Goal: Task Accomplishment & Management: Manage account settings

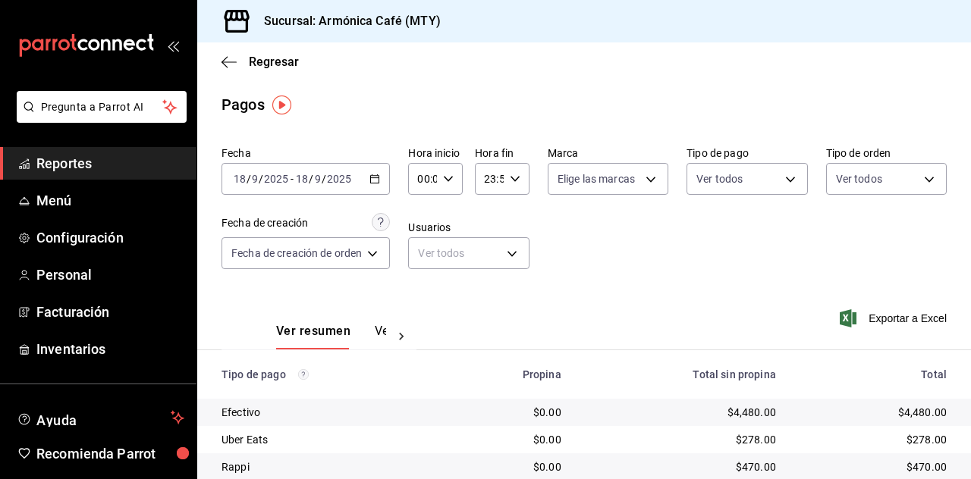
click at [372, 180] on \(Stroke\) "button" at bounding box center [374, 179] width 9 height 8
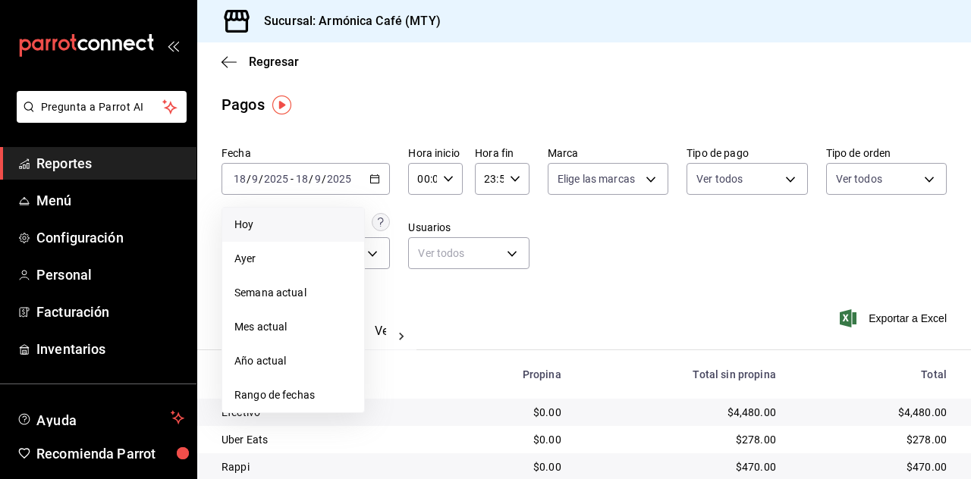
click at [306, 227] on span "Hoy" at bounding box center [293, 225] width 118 height 16
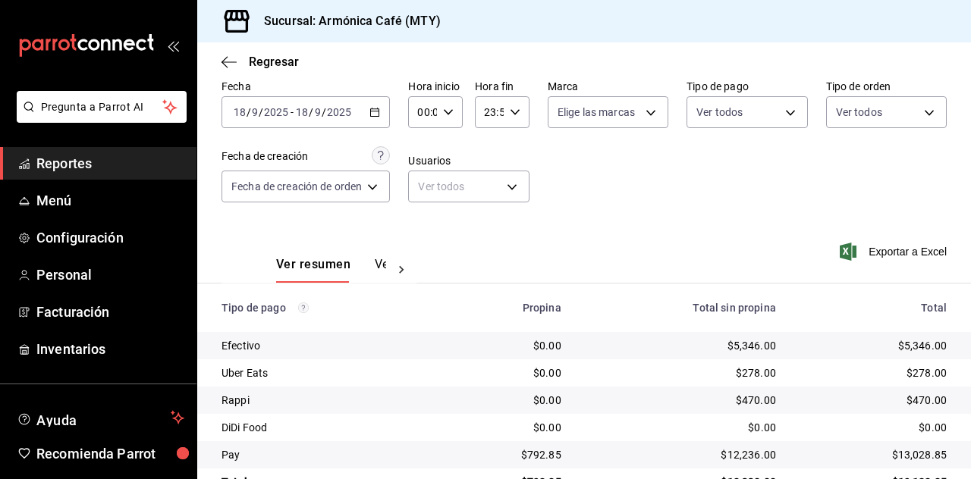
scroll to position [108, 0]
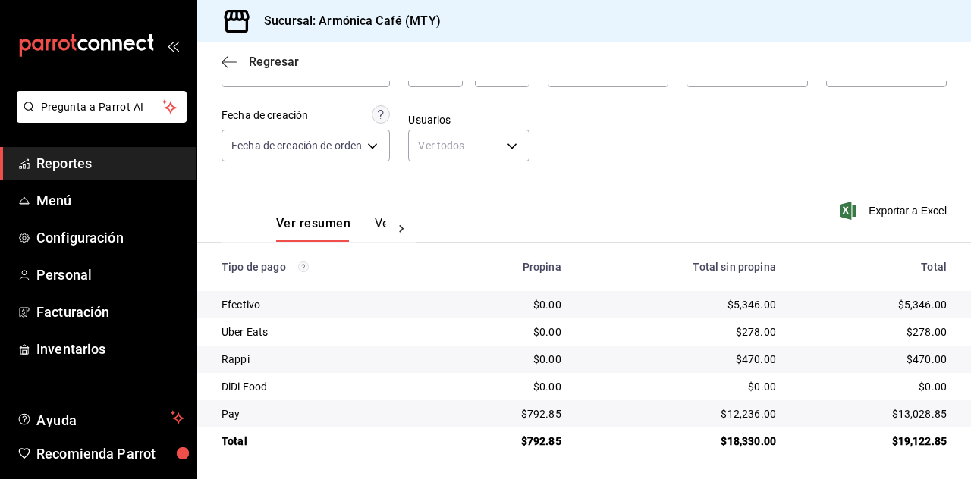
click at [269, 58] on span "Regresar" at bounding box center [274, 62] width 50 height 14
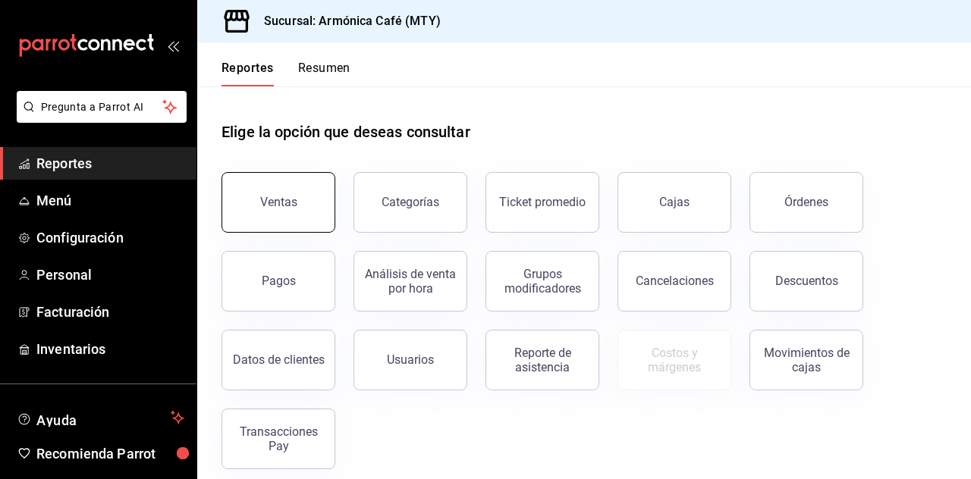
click at [320, 196] on button "Ventas" at bounding box center [279, 202] width 114 height 61
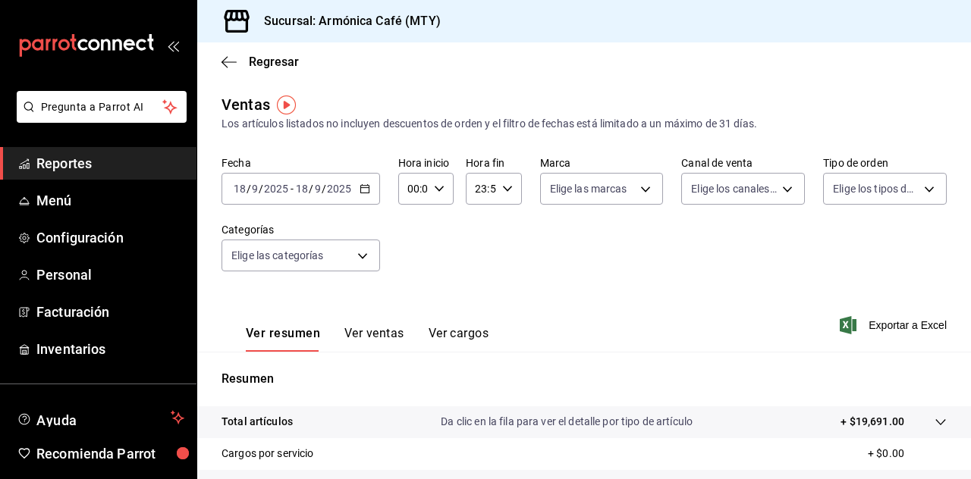
click at [350, 190] on input "2025" at bounding box center [339, 189] width 26 height 12
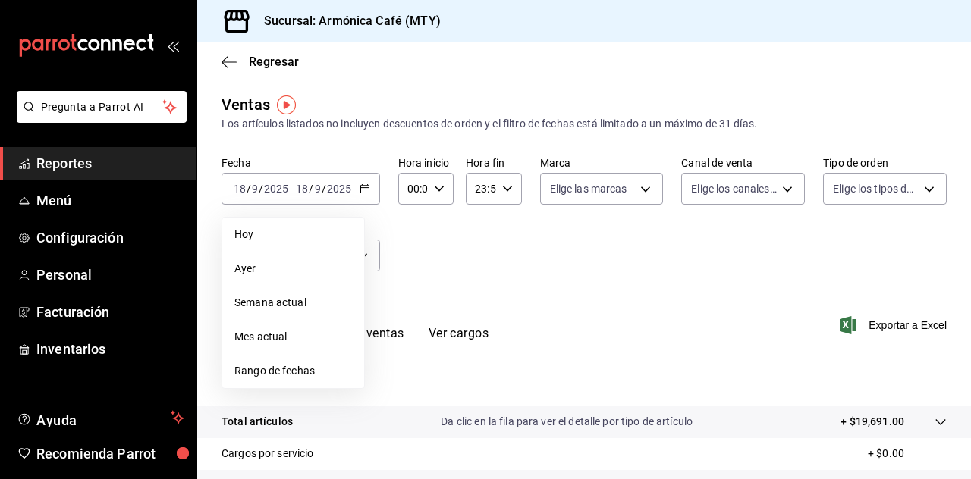
click at [483, 277] on div "Fecha [DATE] [DATE] - [DATE] [DATE] [PERSON_NAME] Semana actual Mes actual Rang…" at bounding box center [584, 223] width 725 height 134
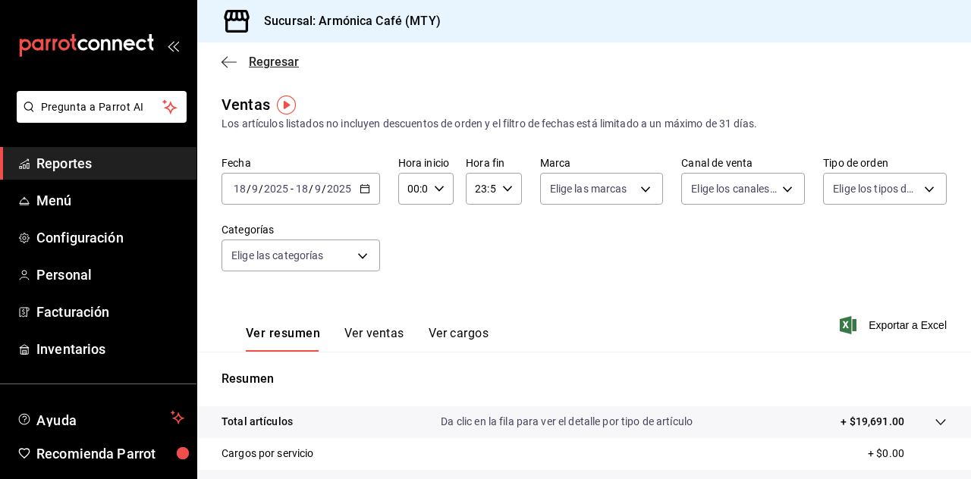
click at [260, 63] on span "Regresar" at bounding box center [274, 62] width 50 height 14
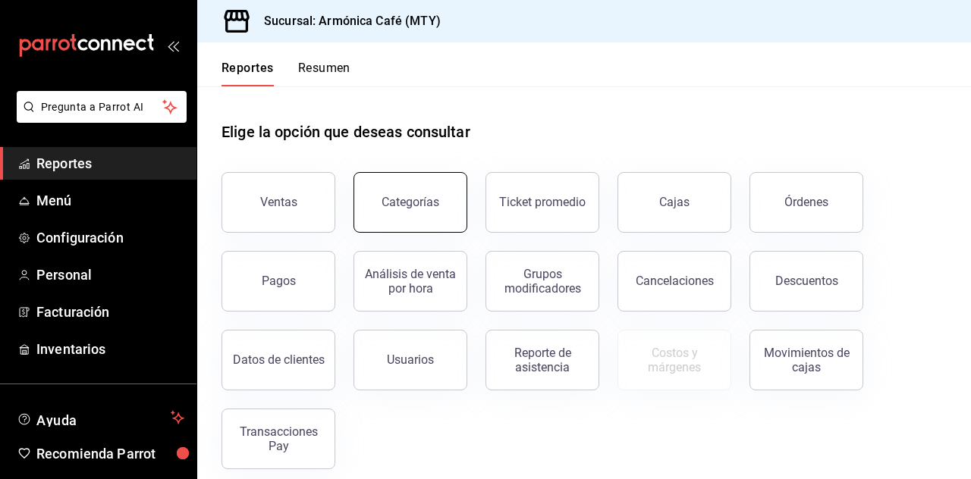
click at [405, 196] on div "Categorías" at bounding box center [411, 202] width 58 height 14
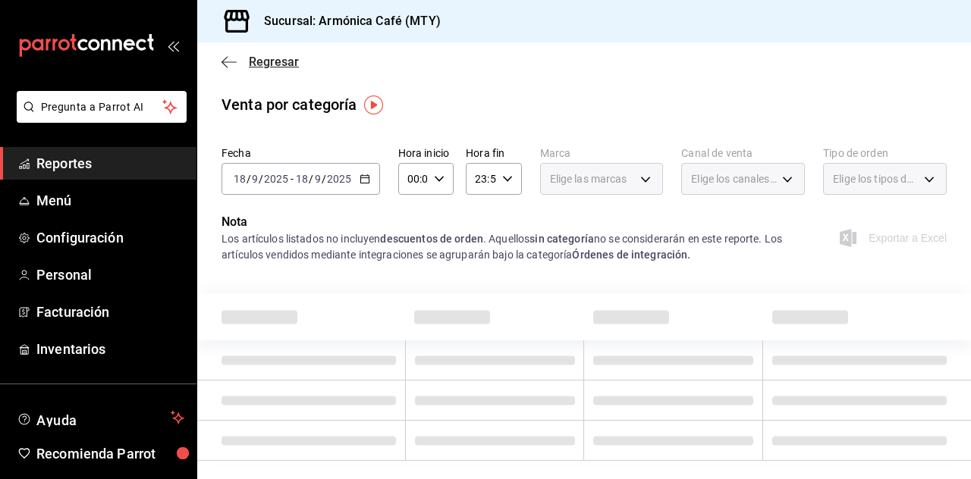
click at [285, 64] on span "Regresar" at bounding box center [274, 62] width 50 height 14
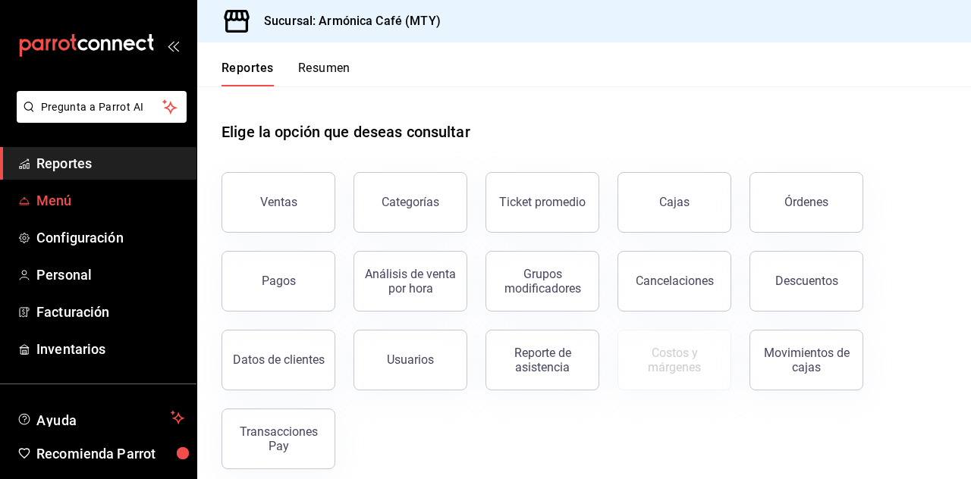
click at [98, 200] on span "Menú" at bounding box center [110, 200] width 148 height 20
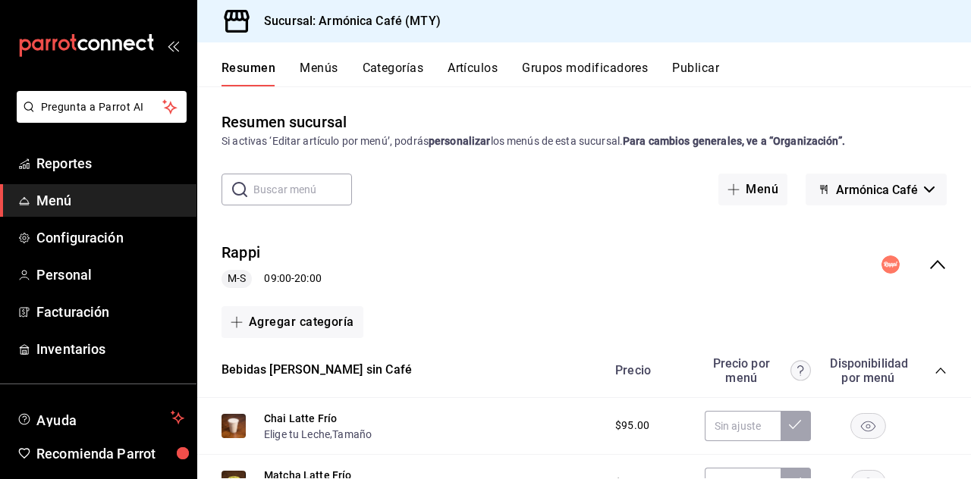
click at [477, 78] on button "Artículos" at bounding box center [473, 74] width 50 height 26
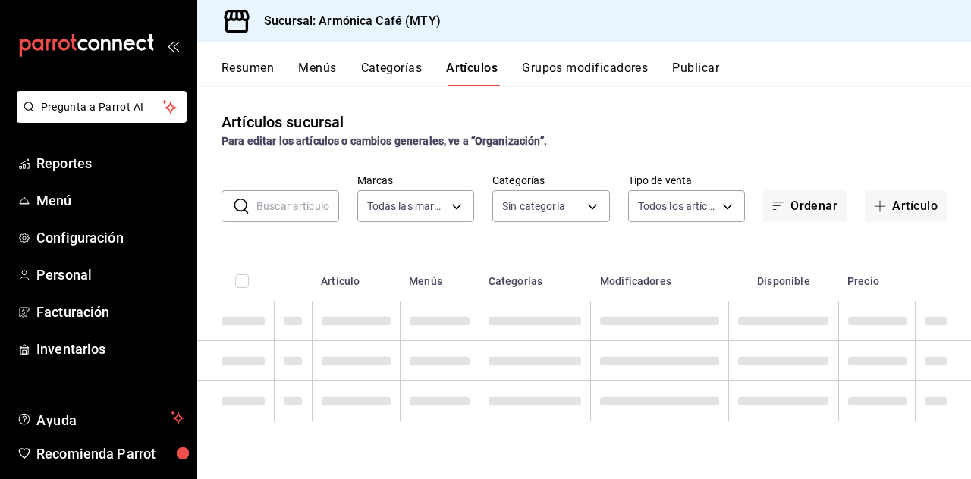
type input "cde99850-261c-4de0-82bb-322932ab87e7"
click at [545, 208] on body "Pregunta a Parrot AI Reportes Menú Configuración Personal Facturación Inventari…" at bounding box center [485, 239] width 971 height 479
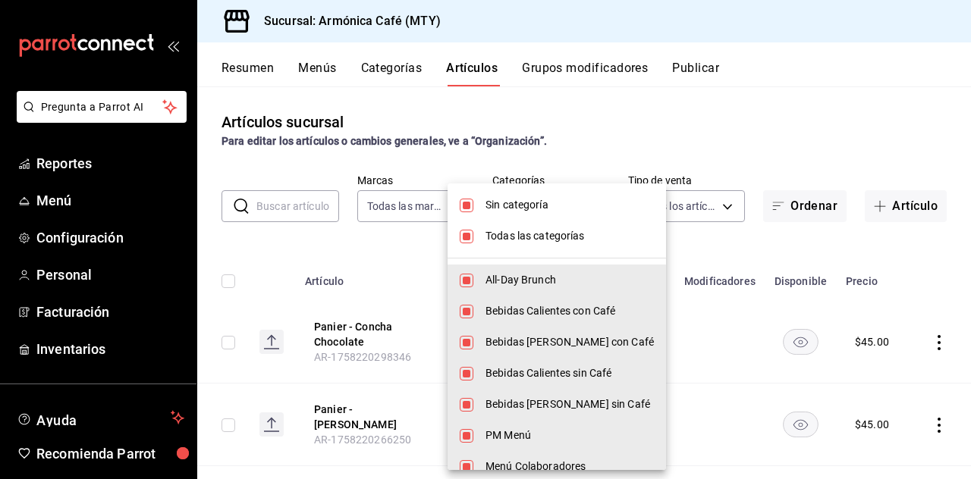
type input "e44d6cbd-d108-4d47-ba5a-381c8ec2498d,dd4140b4-68a1-4e5d-aa3c-6b1d96ee7958,40529…"
click at [534, 221] on li "Todas las categorías" at bounding box center [557, 236] width 218 height 31
checkbox input "false"
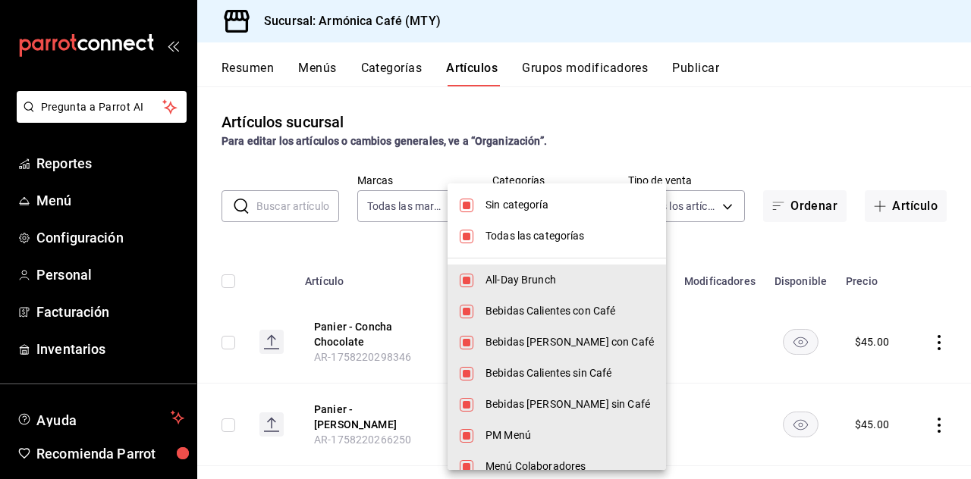
checkbox input "false"
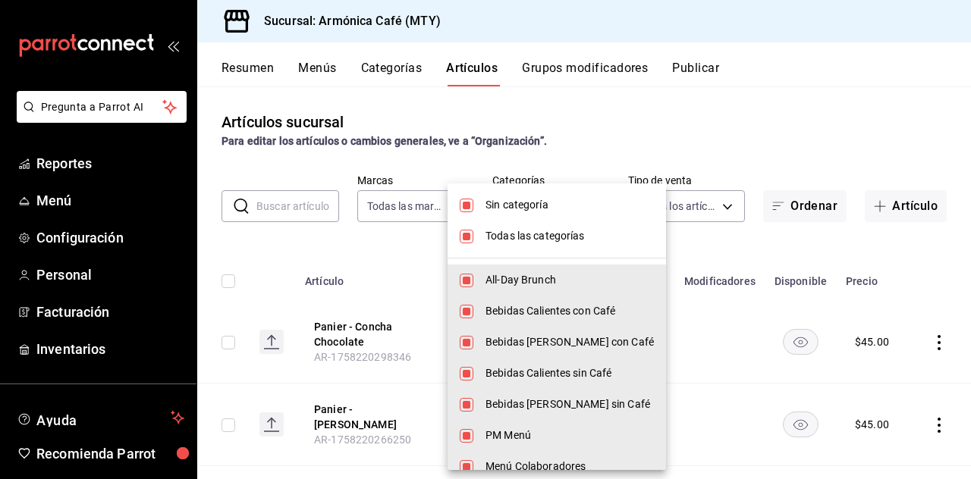
checkbox input "false"
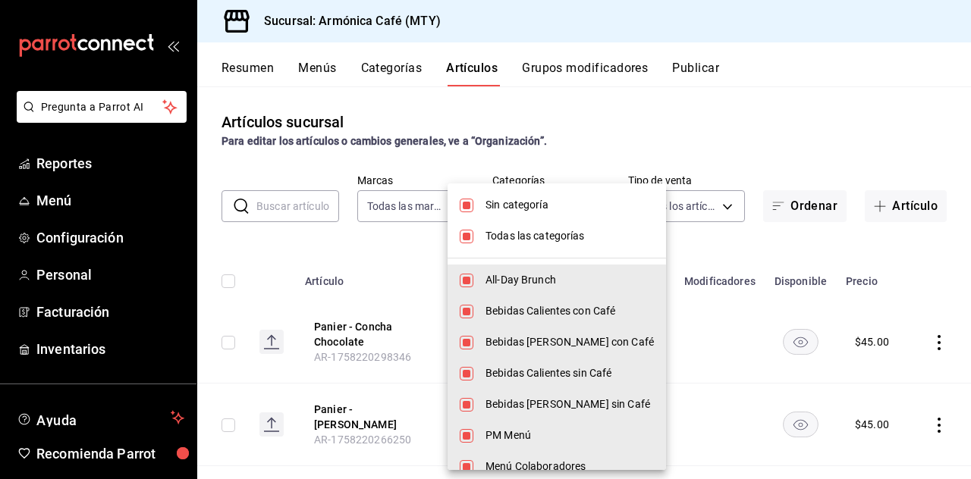
checkbox input "false"
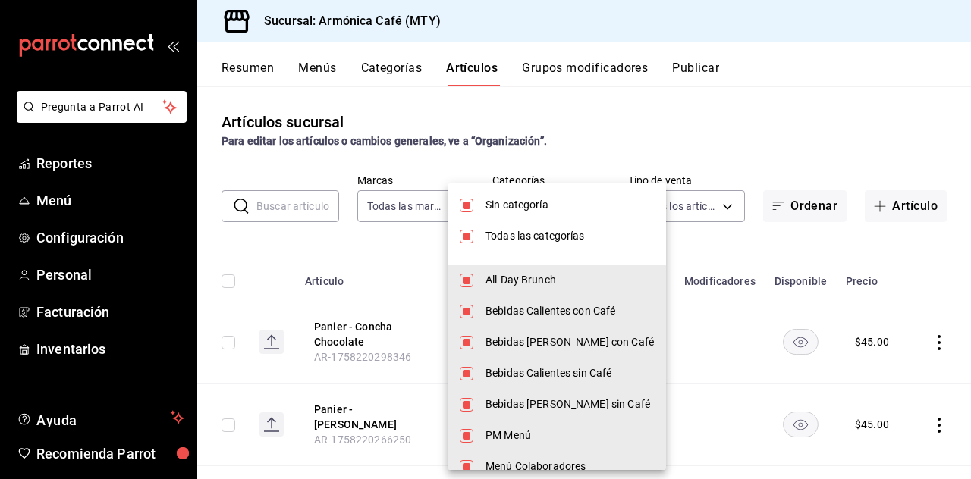
checkbox input "false"
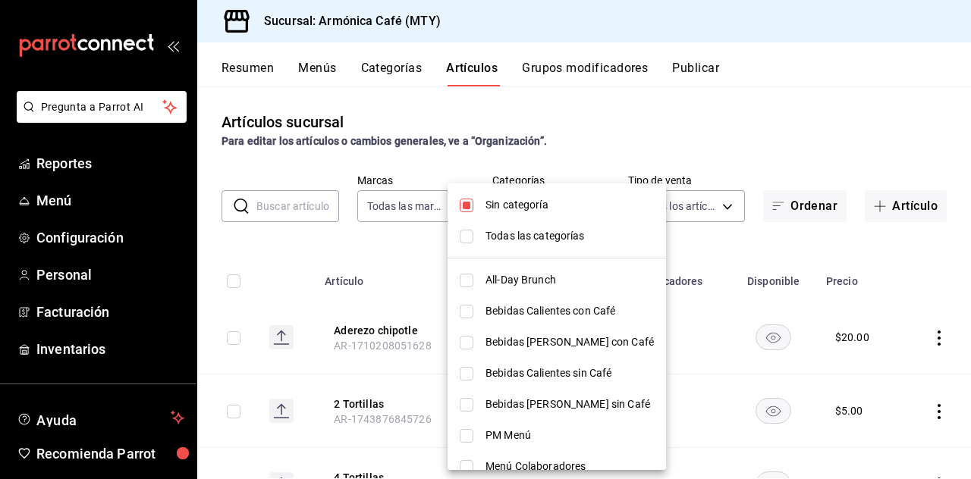
click at [549, 196] on li "Sin categoría" at bounding box center [557, 205] width 218 height 31
checkbox input "false"
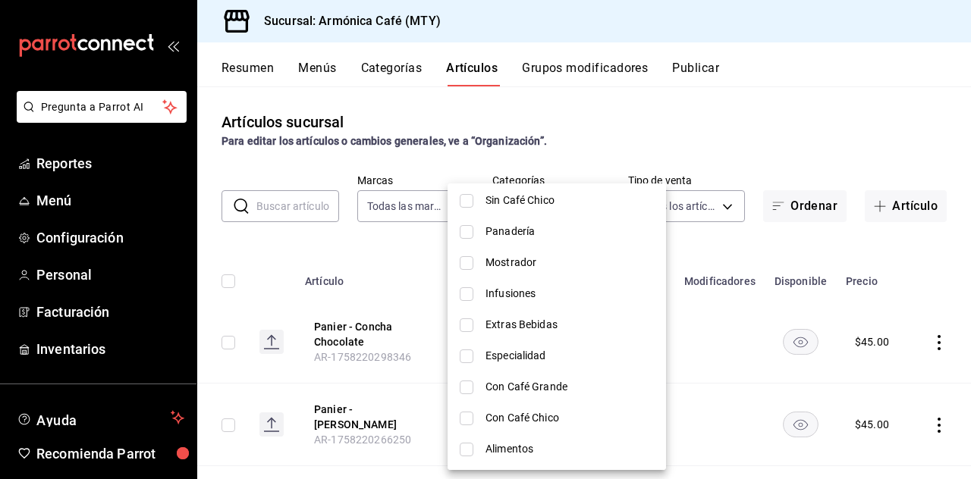
scroll to position [379, 0]
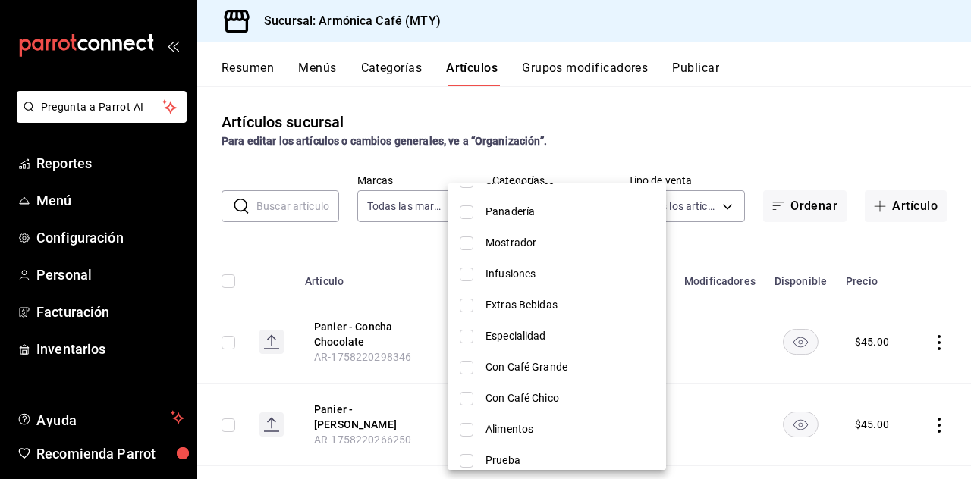
click at [541, 218] on span "Panadería" at bounding box center [570, 212] width 168 height 16
type input "c3ff728b-8ccf-4b75-8b17-72b5b0120e64"
checkbox input "true"
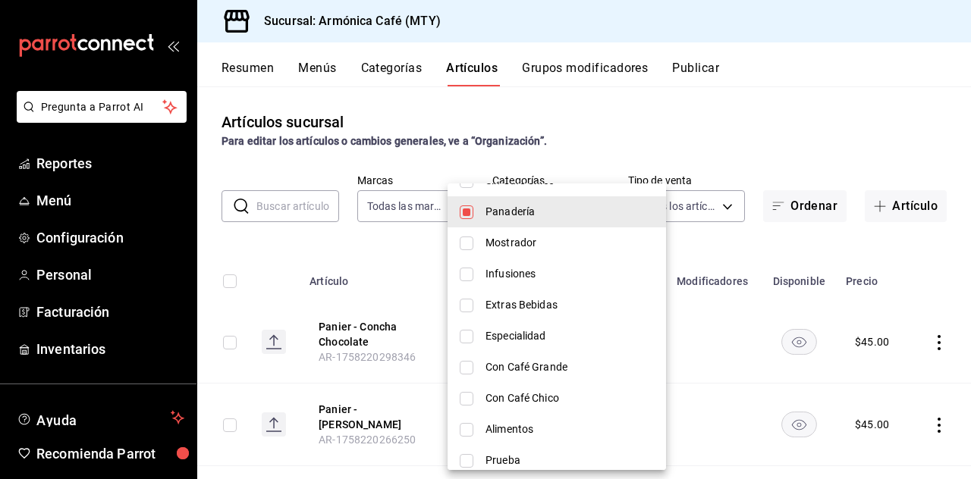
click at [666, 122] on div at bounding box center [485, 239] width 971 height 479
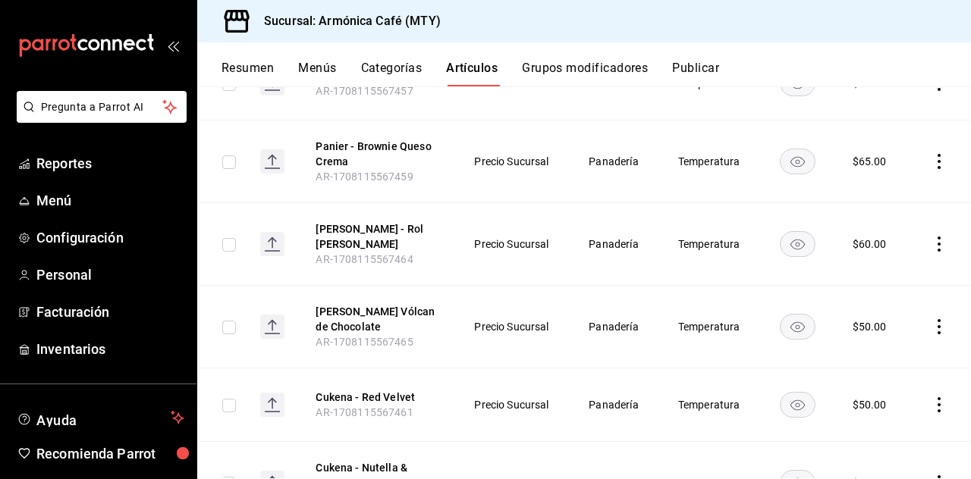
scroll to position [4239, 0]
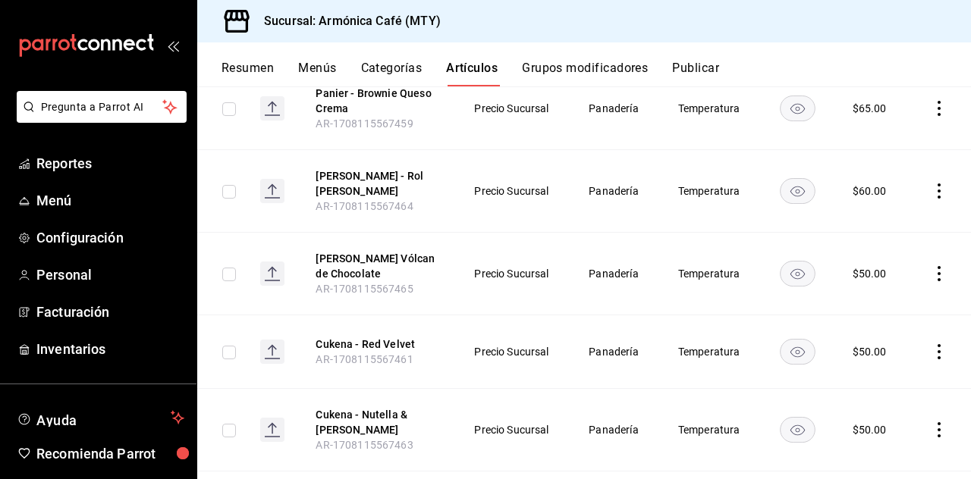
click at [932, 344] on icon "actions" at bounding box center [939, 351] width 15 height 15
click at [877, 280] on span "Eliminar" at bounding box center [882, 284] width 39 height 12
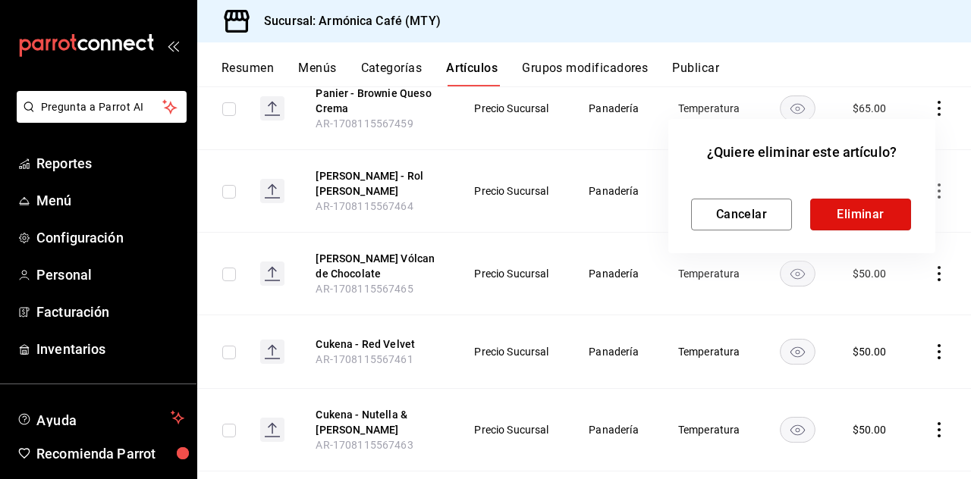
click at [836, 220] on button "Eliminar" at bounding box center [860, 215] width 101 height 32
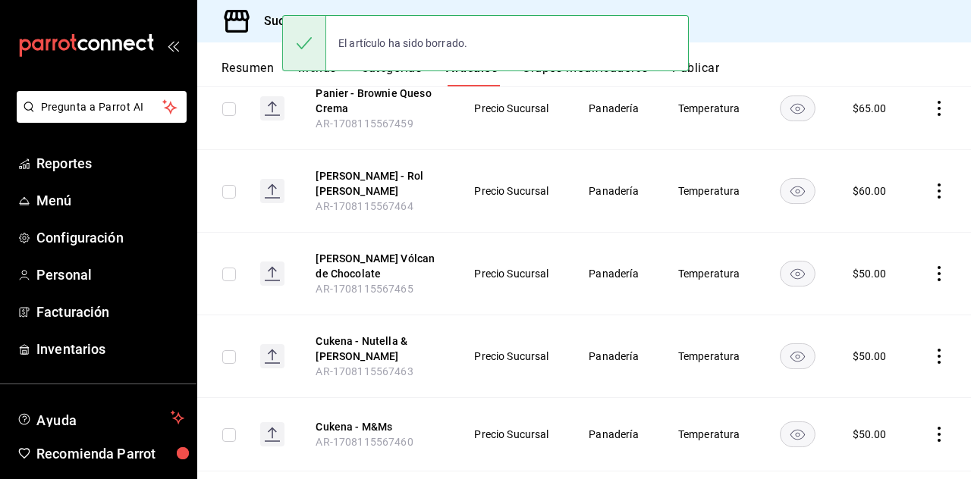
scroll to position [4165, 0]
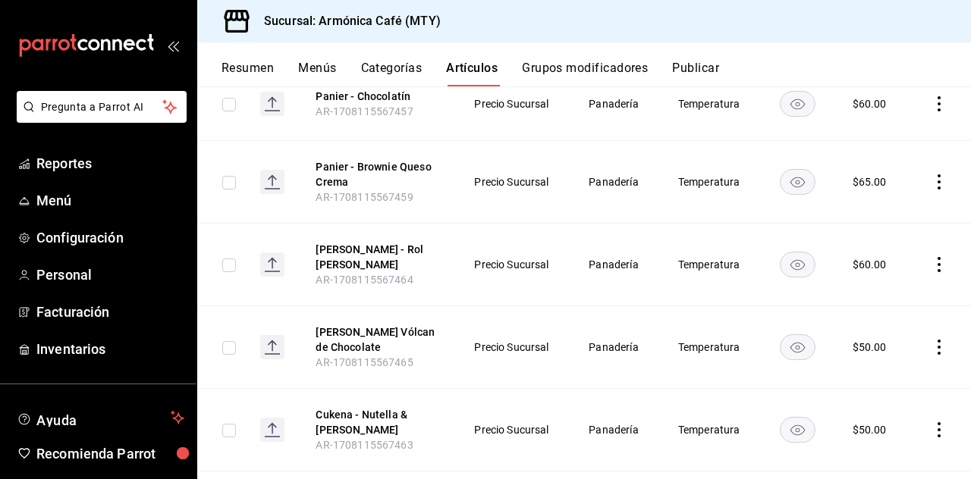
click at [938, 423] on icon "actions" at bounding box center [939, 430] width 3 height 15
click at [871, 347] on li "Eliminar" at bounding box center [868, 356] width 91 height 31
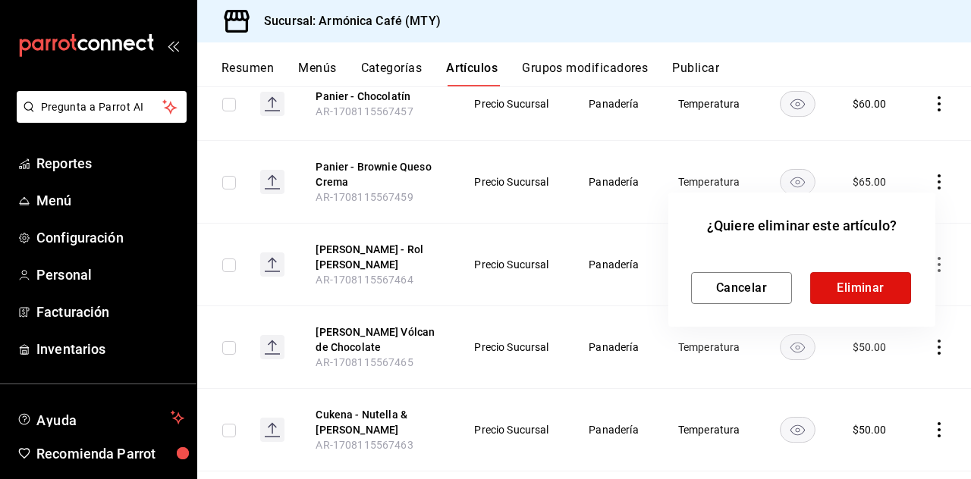
click at [889, 284] on button "Eliminar" at bounding box center [860, 288] width 101 height 32
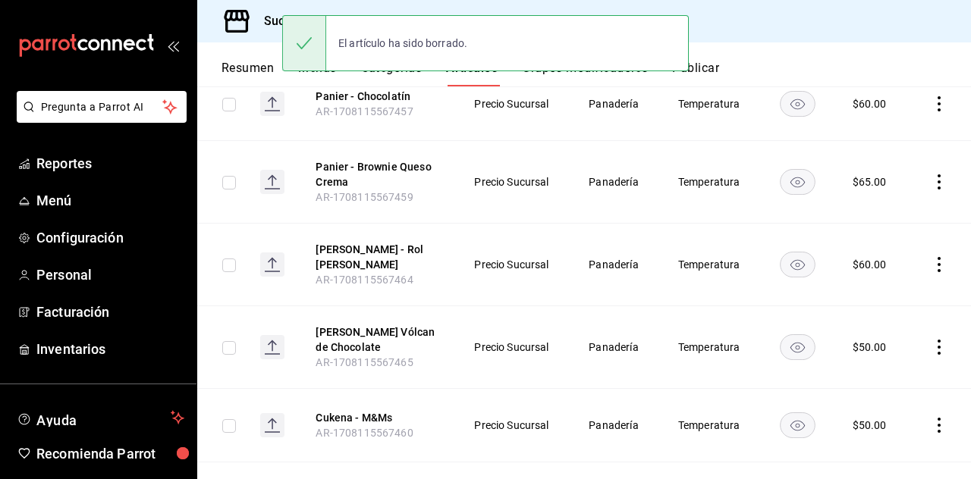
scroll to position [4092, 0]
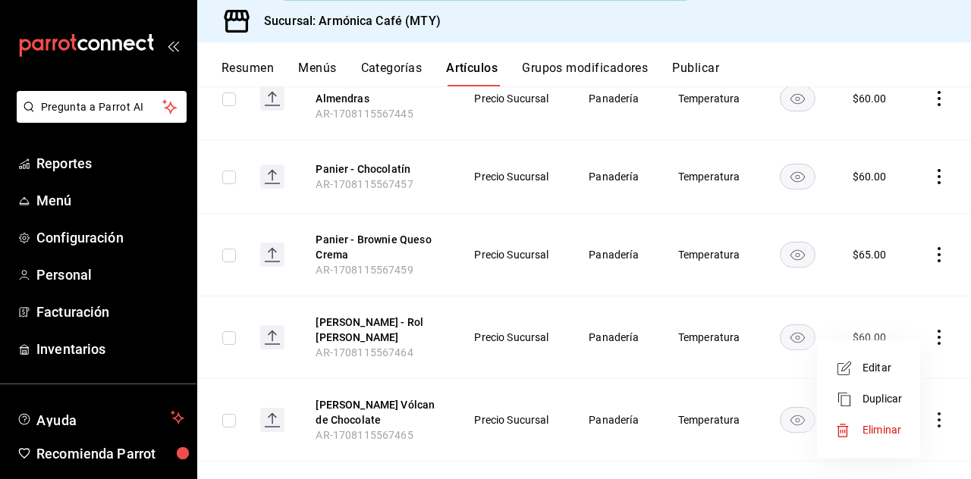
click at [879, 426] on span "Eliminar" at bounding box center [882, 430] width 39 height 12
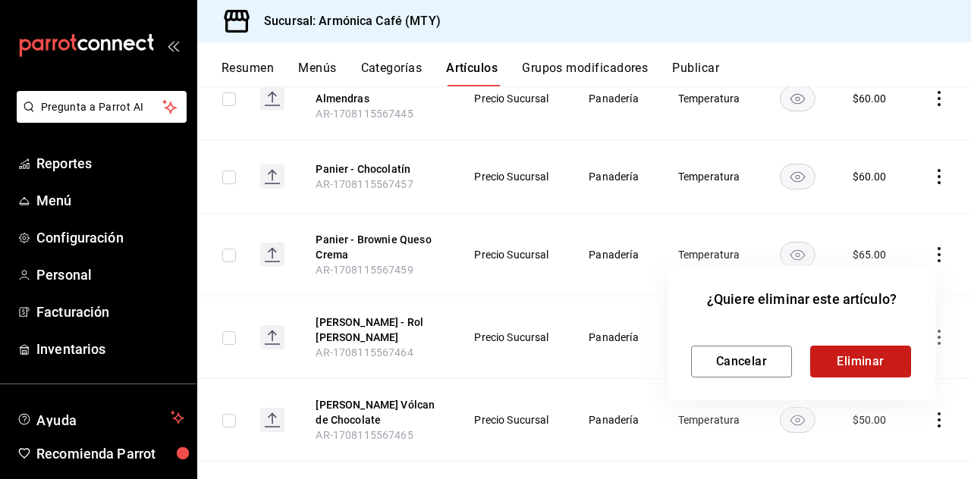
click at [861, 370] on button "Eliminar" at bounding box center [860, 362] width 101 height 32
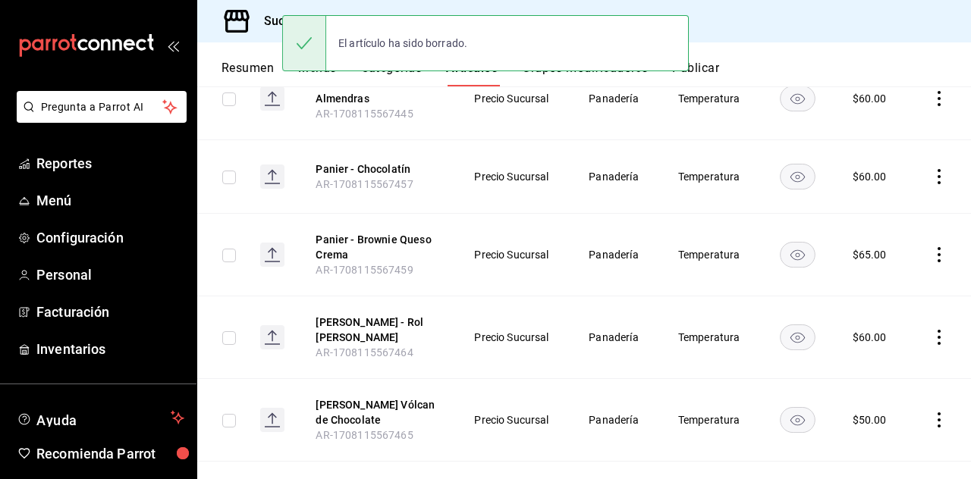
scroll to position [4019, 0]
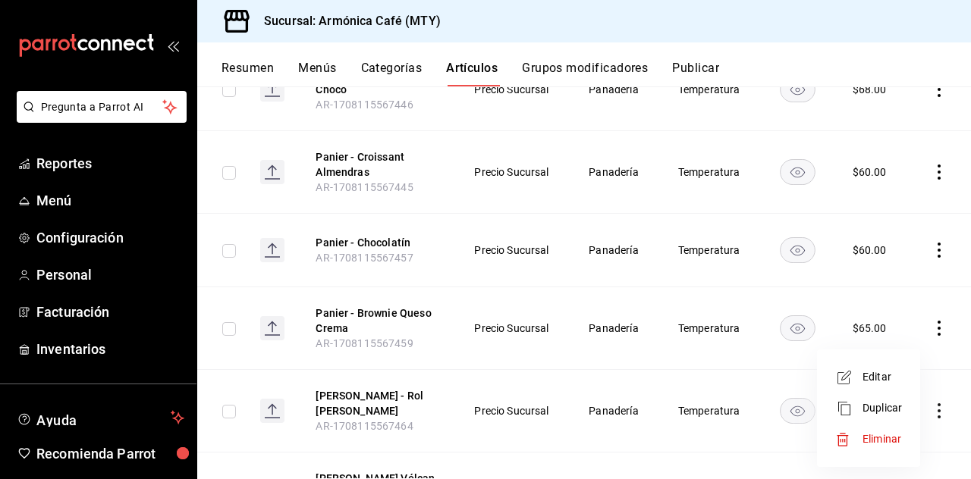
click at [877, 439] on span "Eliminar" at bounding box center [882, 439] width 39 height 12
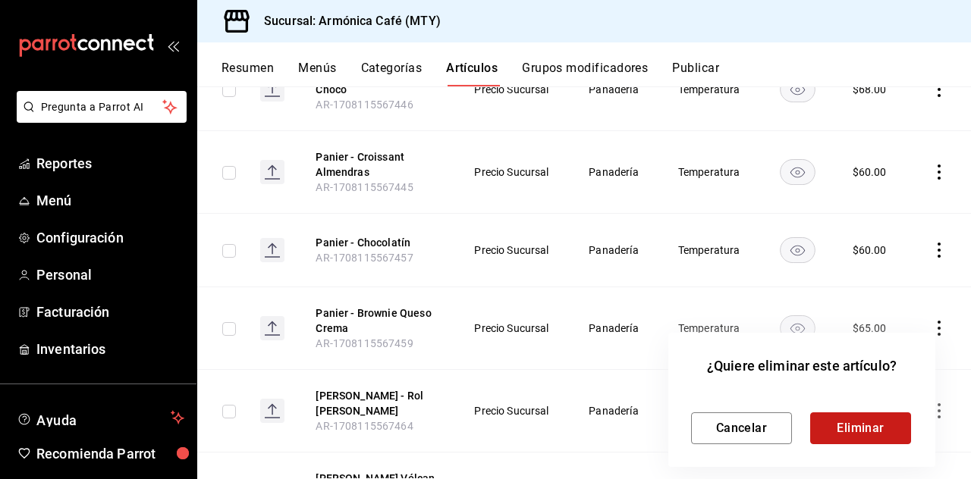
click at [868, 431] on button "Eliminar" at bounding box center [860, 429] width 101 height 32
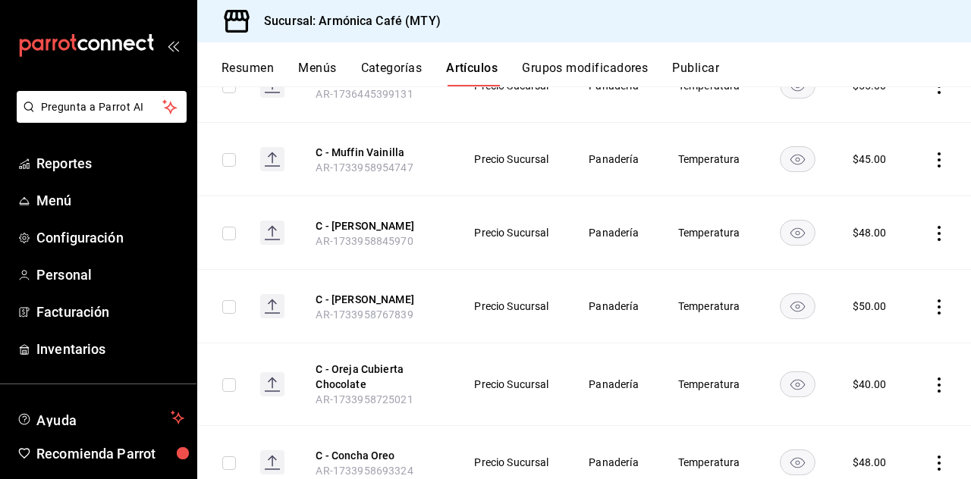
scroll to position [2731, 0]
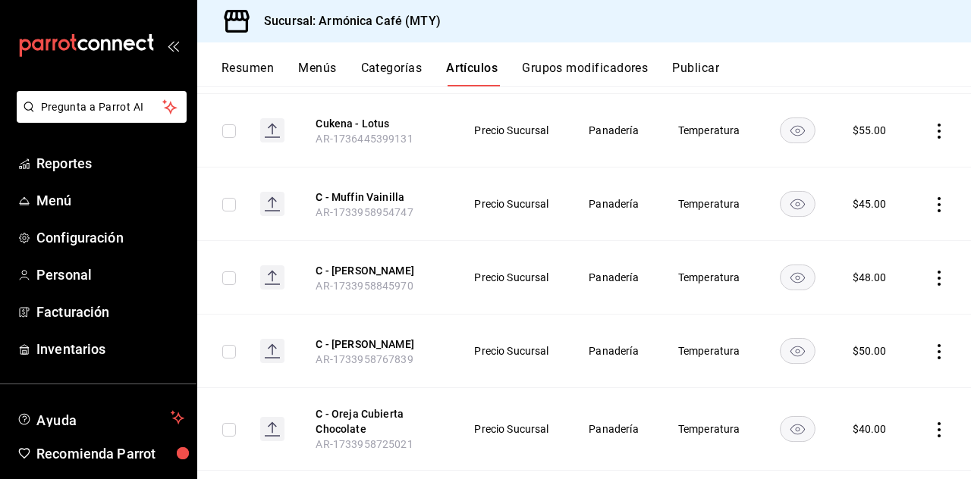
click at [317, 68] on button "Menús" at bounding box center [317, 74] width 38 height 26
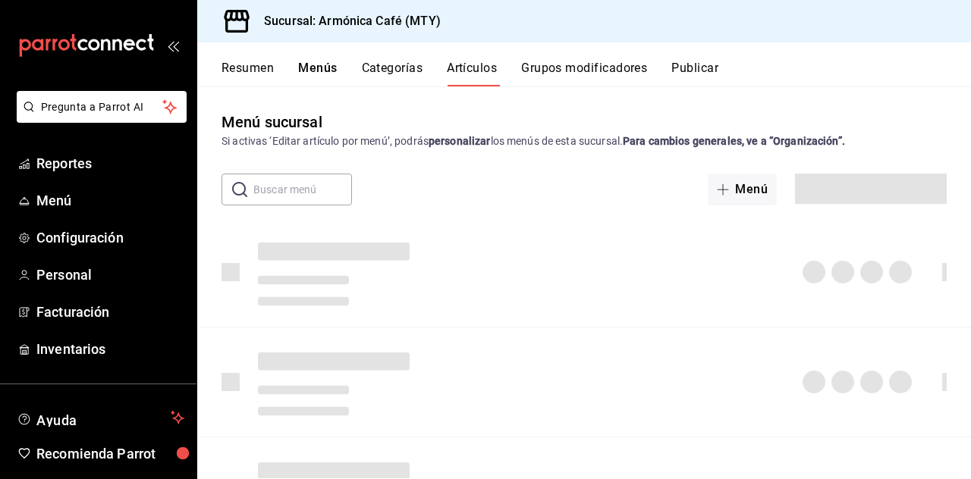
click at [247, 74] on button "Resumen" at bounding box center [248, 74] width 52 height 26
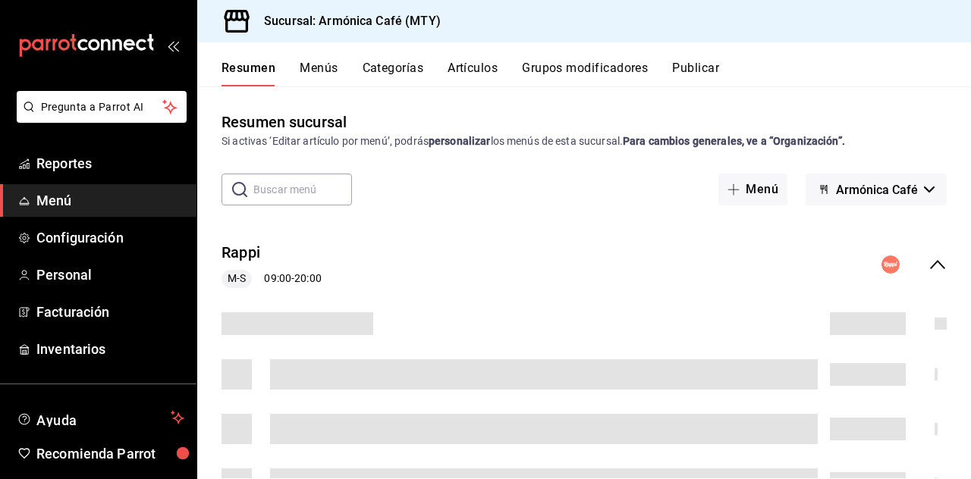
click at [337, 75] on button "Menús" at bounding box center [319, 74] width 38 height 26
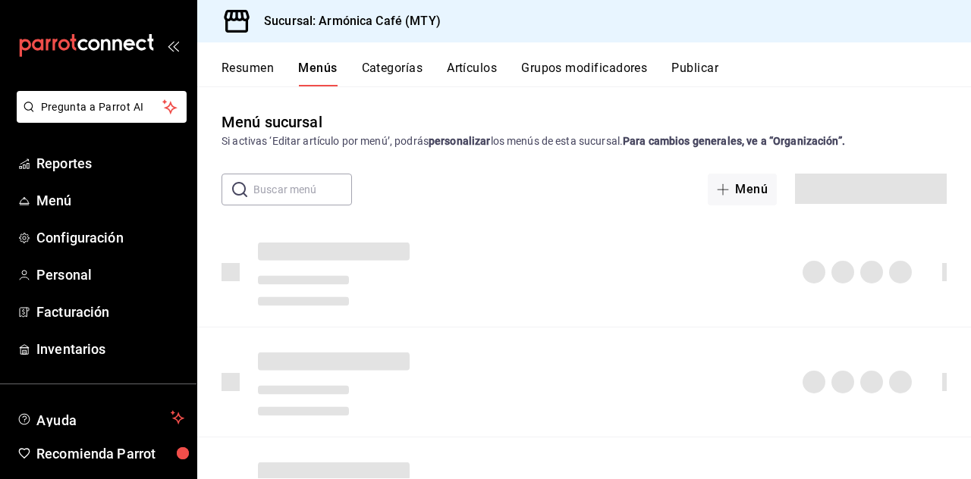
click at [466, 74] on button "Artículos" at bounding box center [472, 74] width 50 height 26
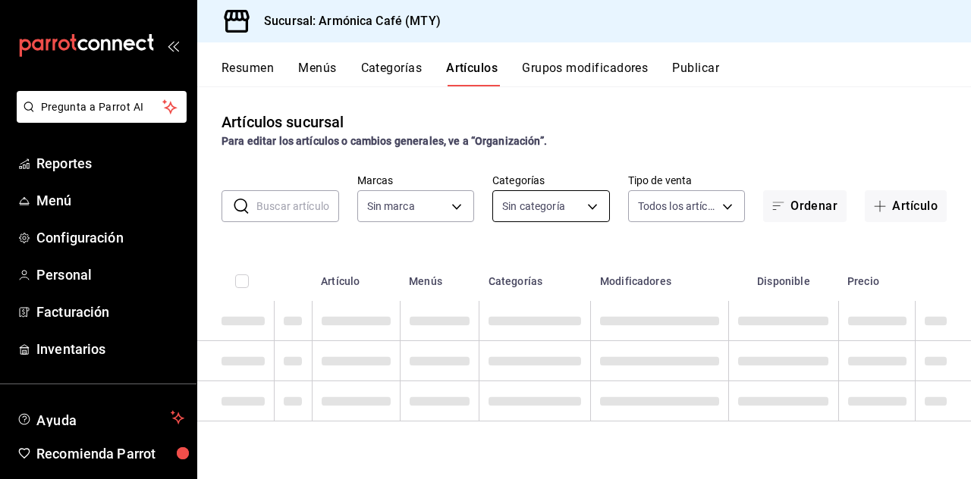
type input "cde99850-261c-4de0-82bb-322932ab87e7"
click at [563, 217] on body "Pregunta a Parrot AI Reportes Menú Configuración Personal Facturación Inventari…" at bounding box center [485, 239] width 971 height 479
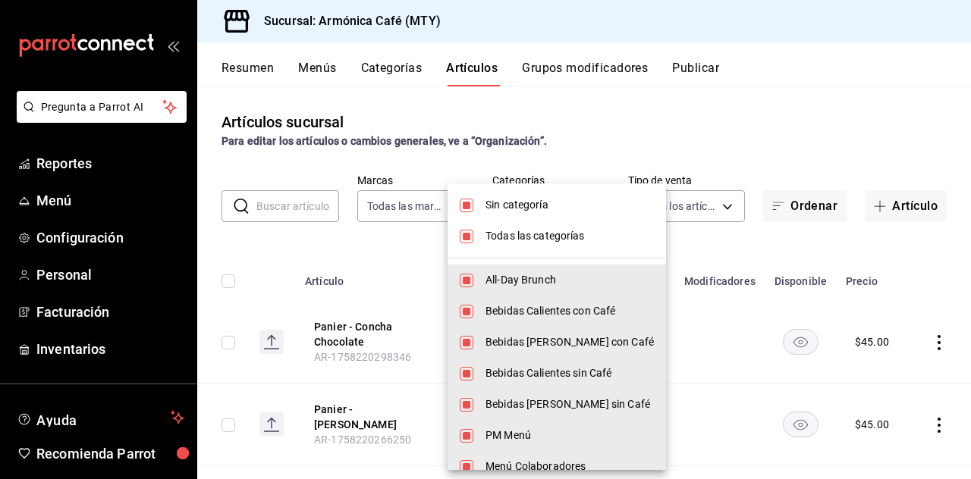
type input "e44d6cbd-d108-4d47-ba5a-381c8ec2498d,dd4140b4-68a1-4e5d-aa3c-6b1d96ee7958,40529…"
click at [552, 233] on span "Todas las categorías" at bounding box center [570, 236] width 168 height 16
checkbox input "false"
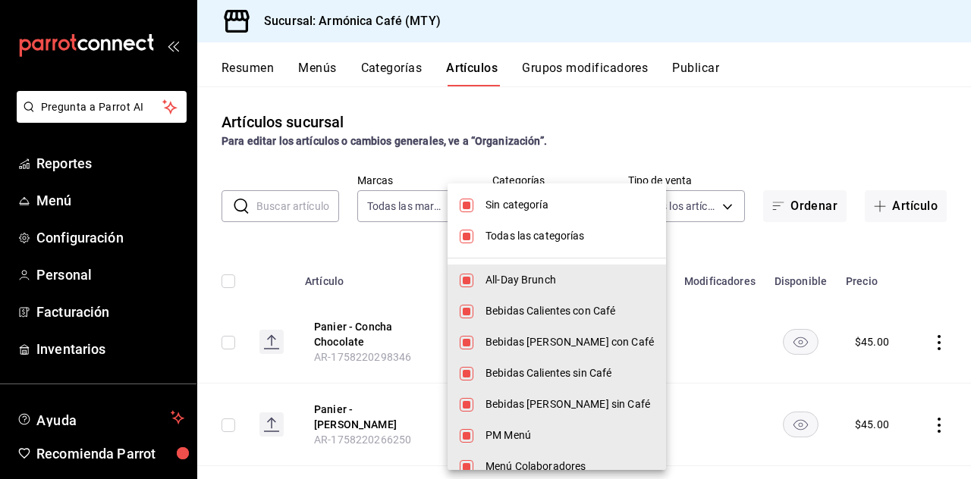
checkbox input "false"
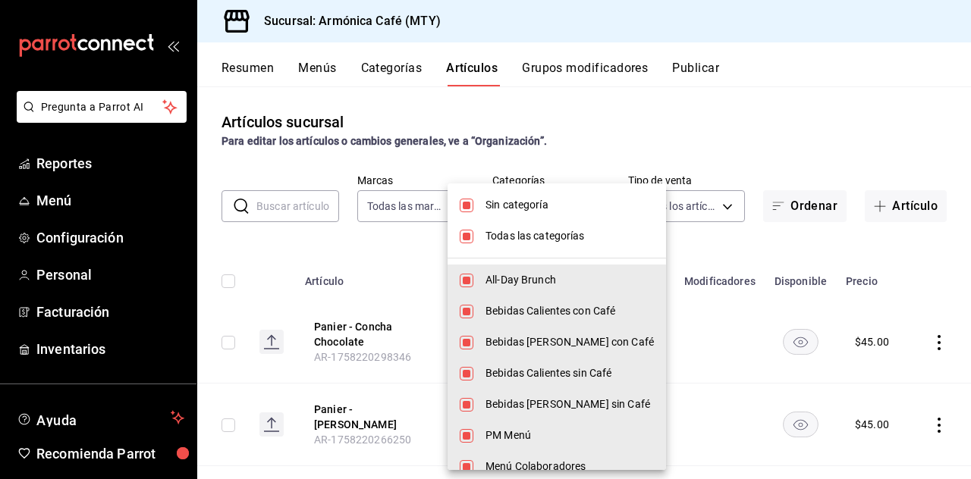
checkbox input "false"
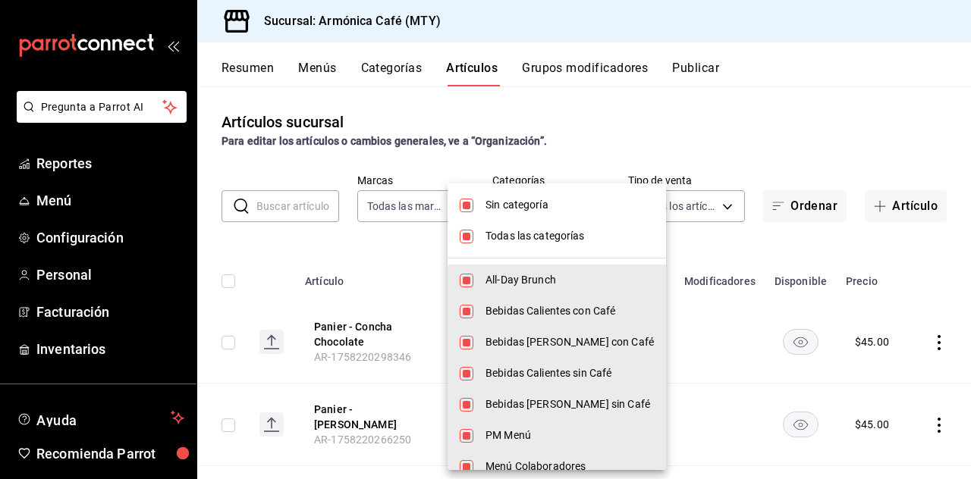
checkbox input "false"
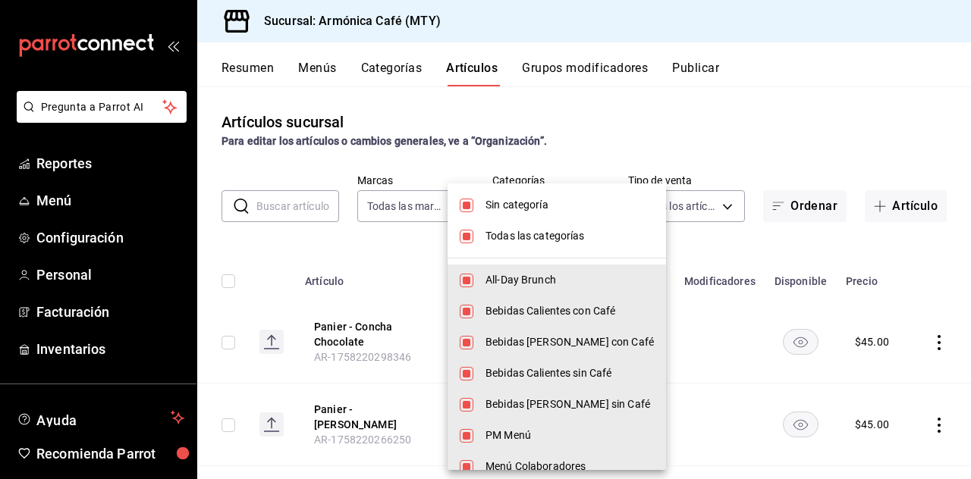
checkbox input "false"
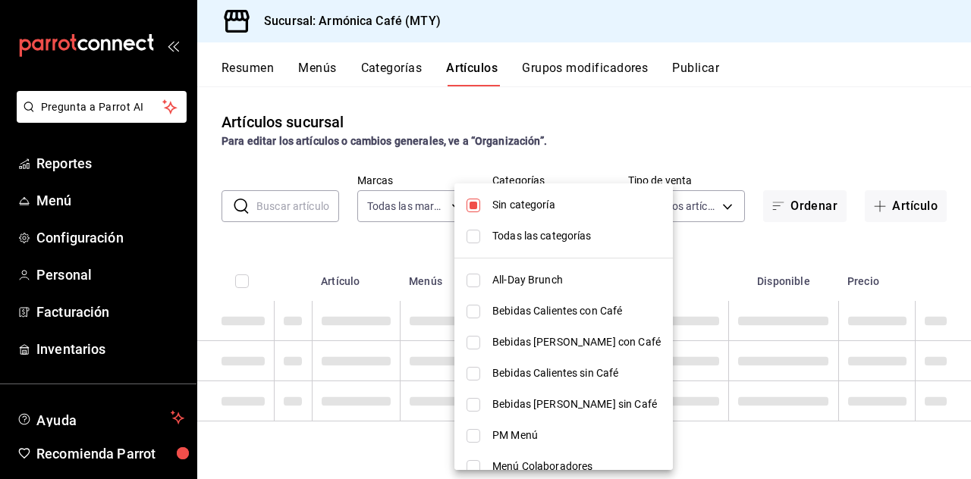
click at [571, 204] on span "Sin categoría" at bounding box center [576, 205] width 168 height 16
checkbox input "false"
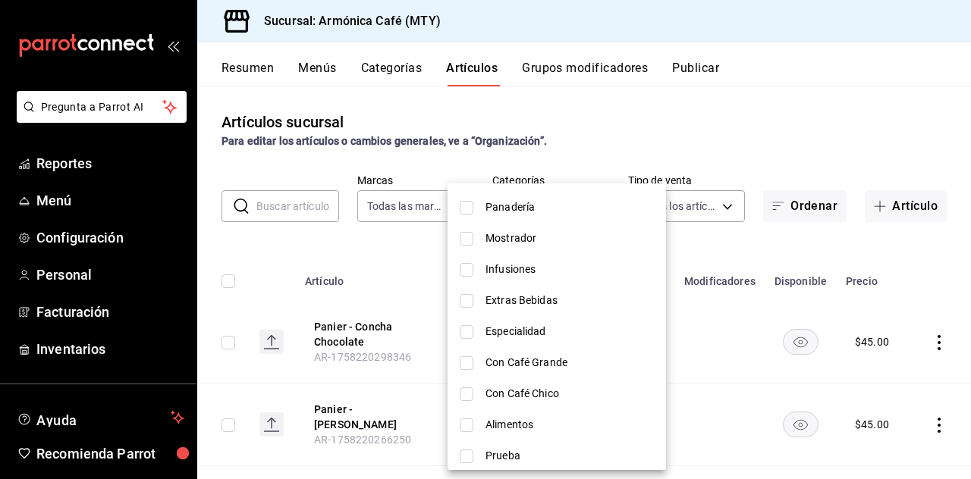
scroll to position [391, 0]
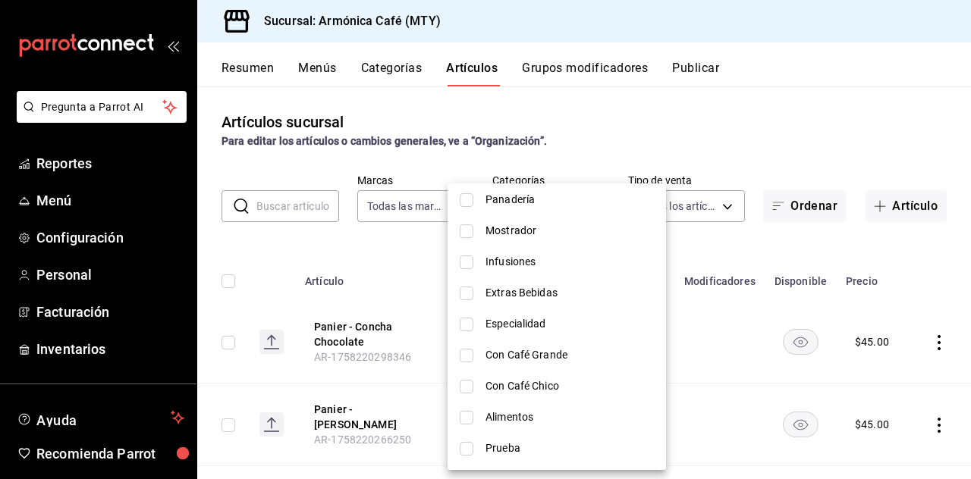
click at [542, 417] on span "Alimentos" at bounding box center [570, 418] width 168 height 16
type input "e2d082ff-f2f6-421f-a0c8-799712739b5c"
checkbox input "true"
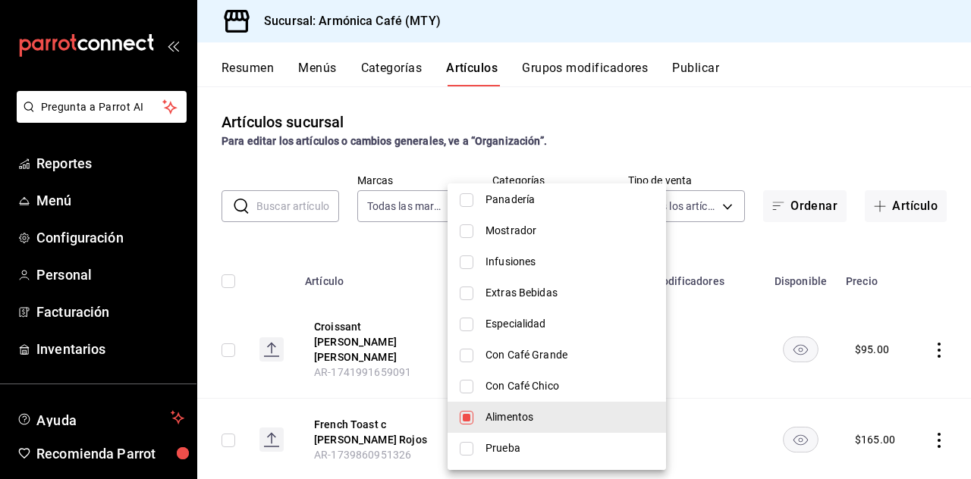
click at [698, 146] on div at bounding box center [485, 239] width 971 height 479
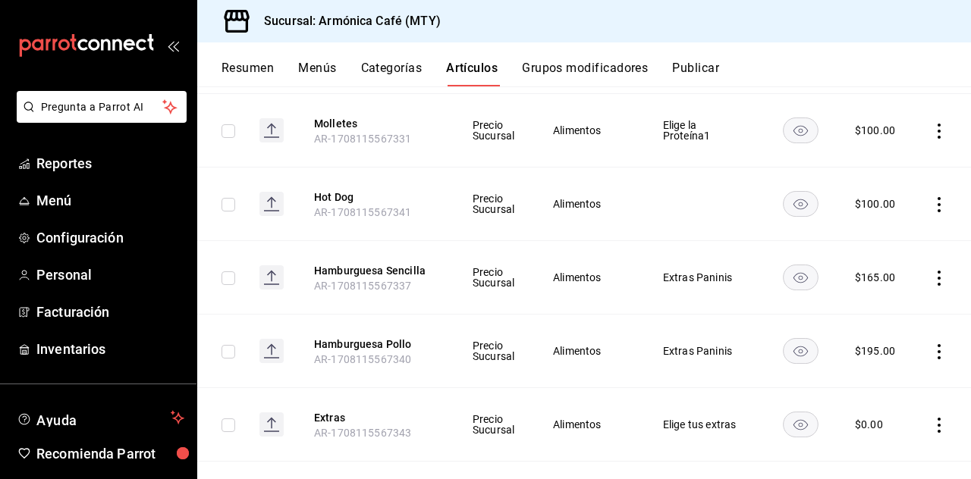
scroll to position [1366, 0]
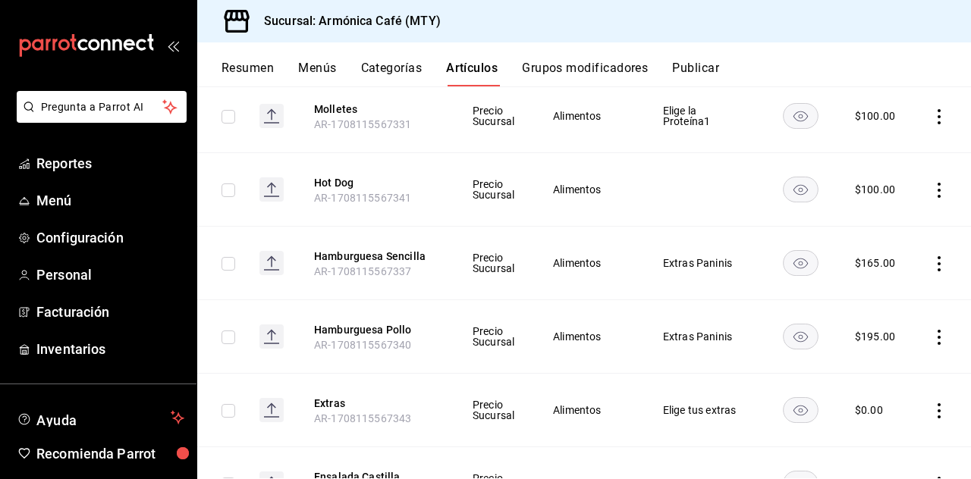
click at [932, 198] on icon "actions" at bounding box center [939, 190] width 15 height 15
click at [866, 318] on span "Eliminar" at bounding box center [882, 316] width 39 height 12
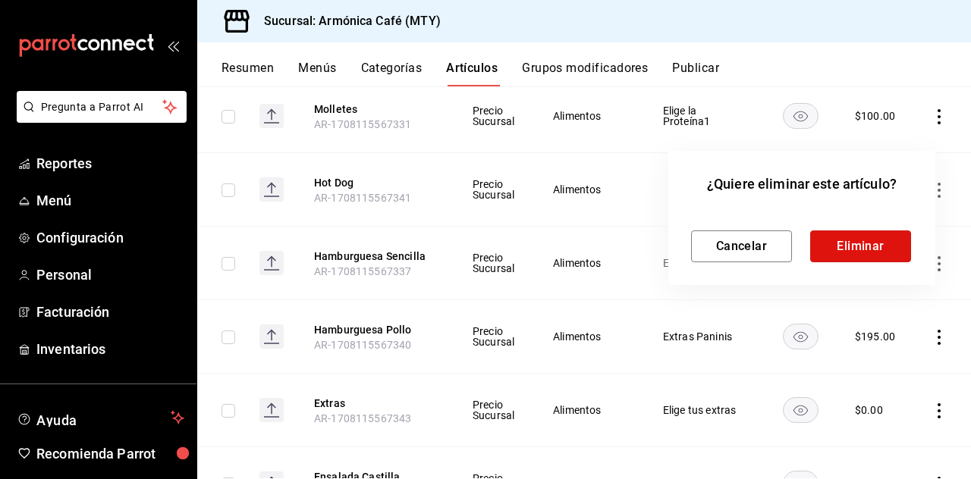
click at [844, 252] on button "Eliminar" at bounding box center [860, 247] width 101 height 32
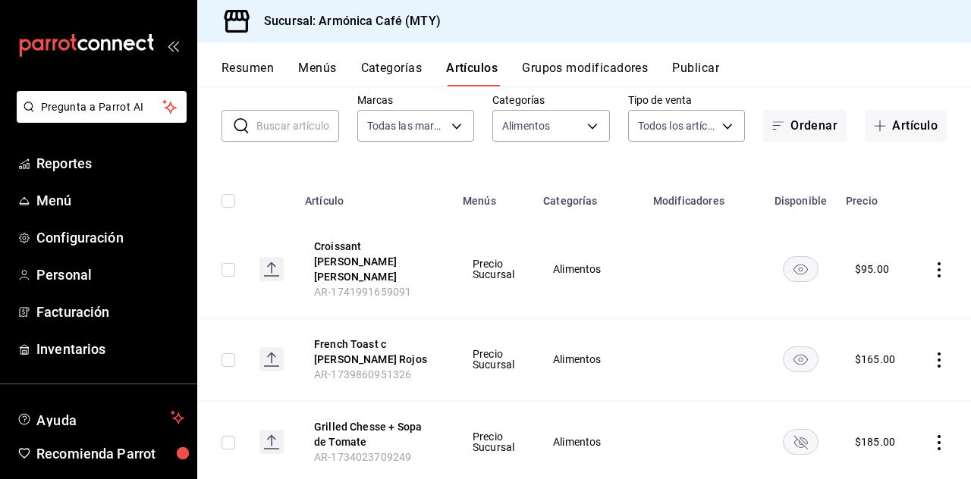
scroll to position [0, 0]
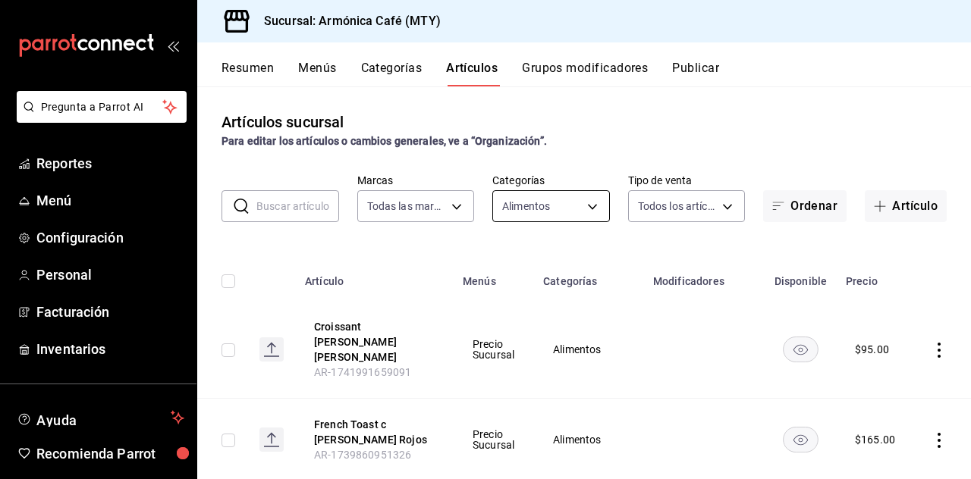
click at [567, 206] on body "Pregunta a Parrot AI Reportes Menú Configuración Personal Facturación Inventari…" at bounding box center [485, 239] width 971 height 479
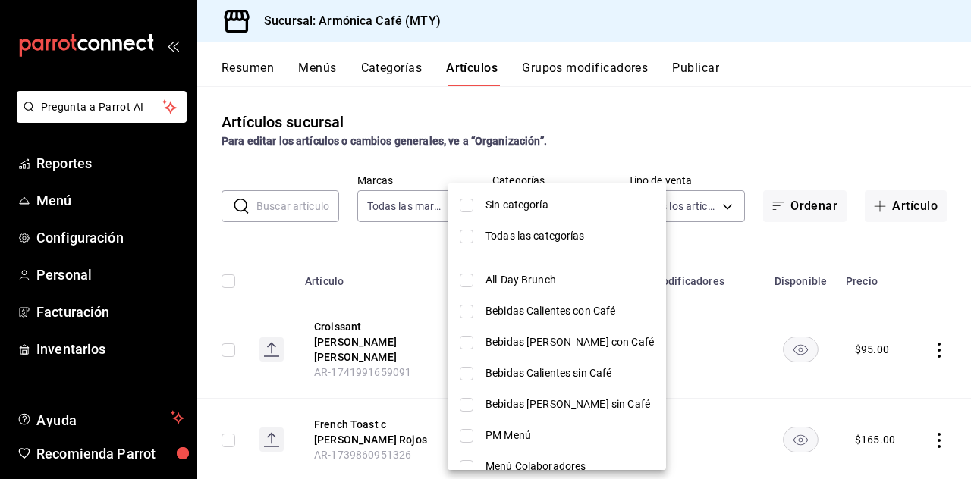
click at [681, 133] on div at bounding box center [485, 239] width 971 height 479
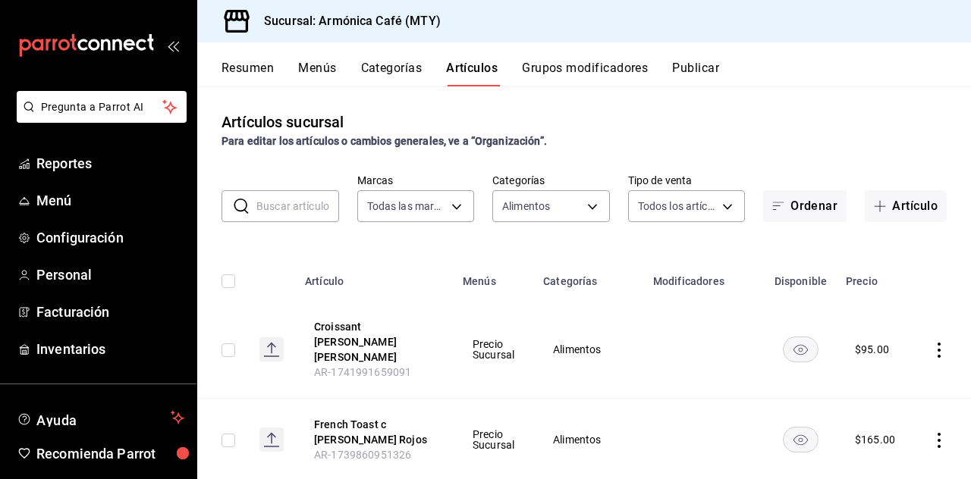
click at [936, 341] on td at bounding box center [942, 350] width 58 height 98
click at [553, 207] on body "Pregunta a Parrot AI Reportes Menú Configuración Personal Facturación Inventari…" at bounding box center [485, 239] width 971 height 479
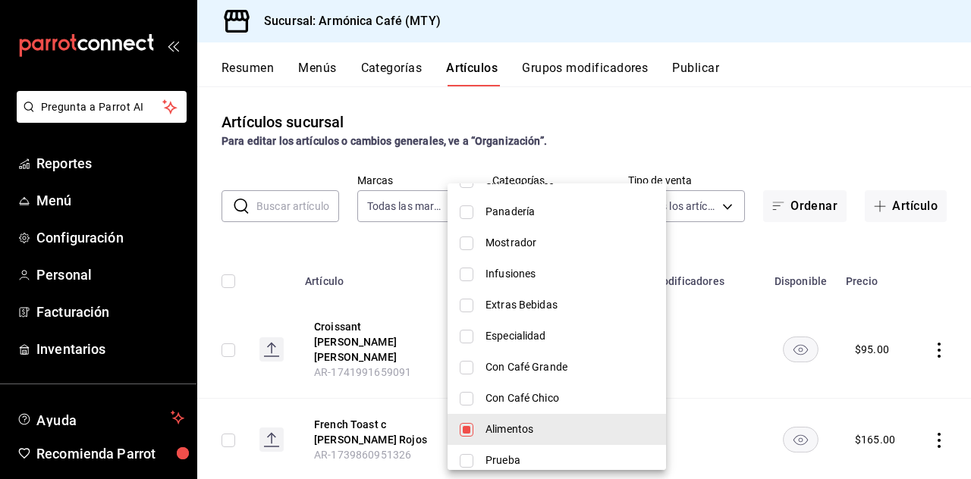
scroll to position [391, 0]
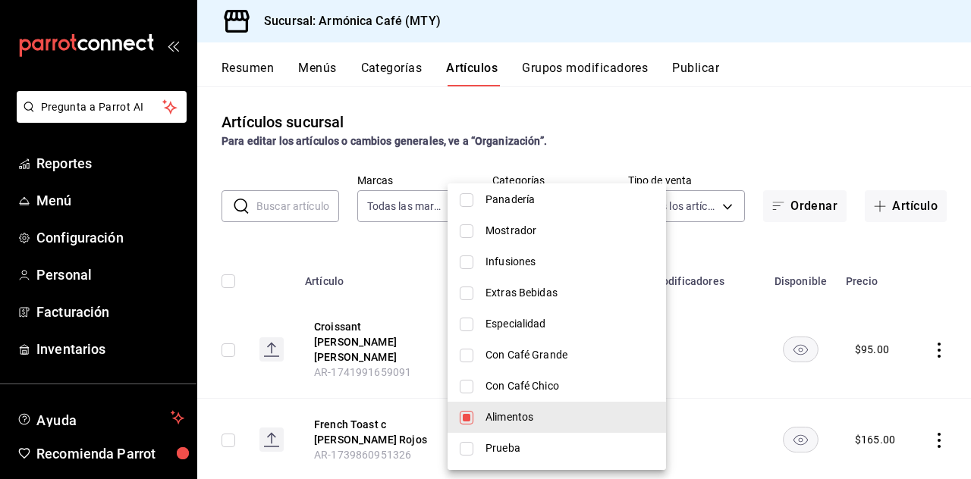
click at [501, 418] on span "Alimentos" at bounding box center [570, 418] width 168 height 16
checkbox input "false"
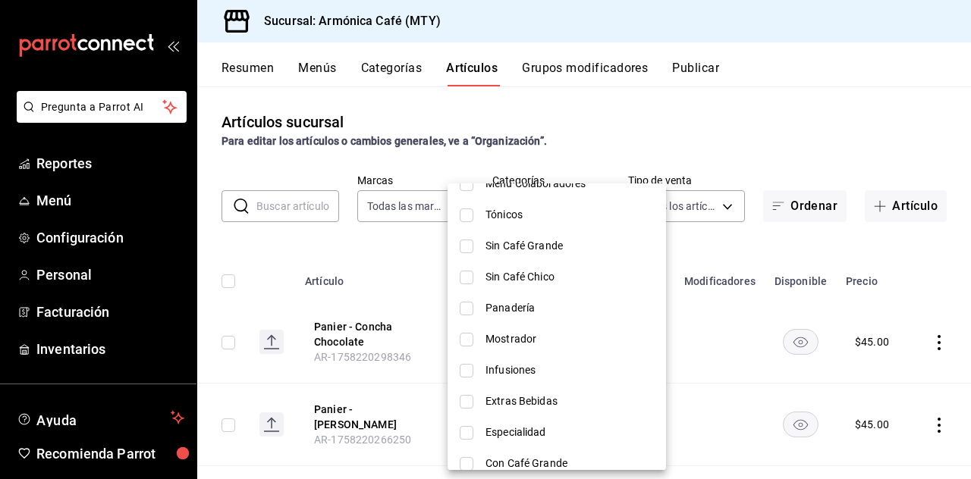
scroll to position [303, 0]
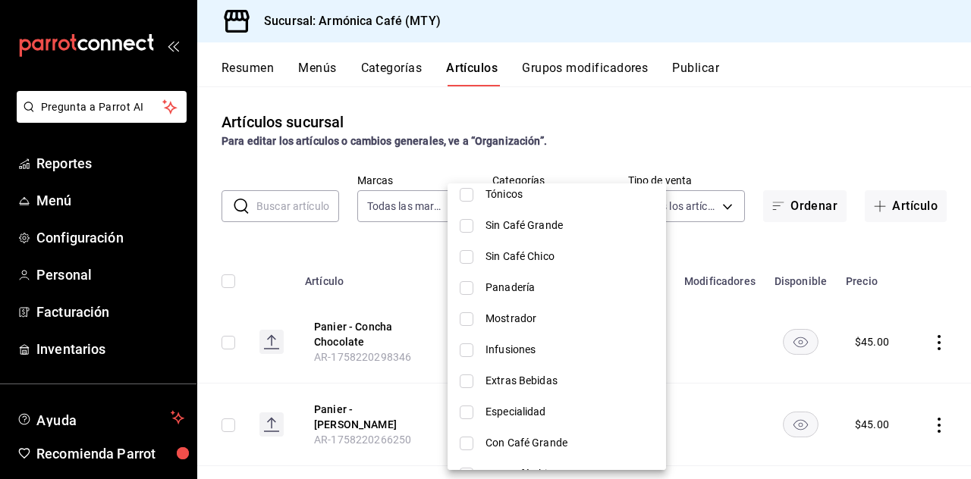
click at [549, 224] on span "Sin Café Grande" at bounding box center [570, 226] width 168 height 16
type input "4a594516-14b6-4c1a-8f37-c7c87648b974"
checkbox input "true"
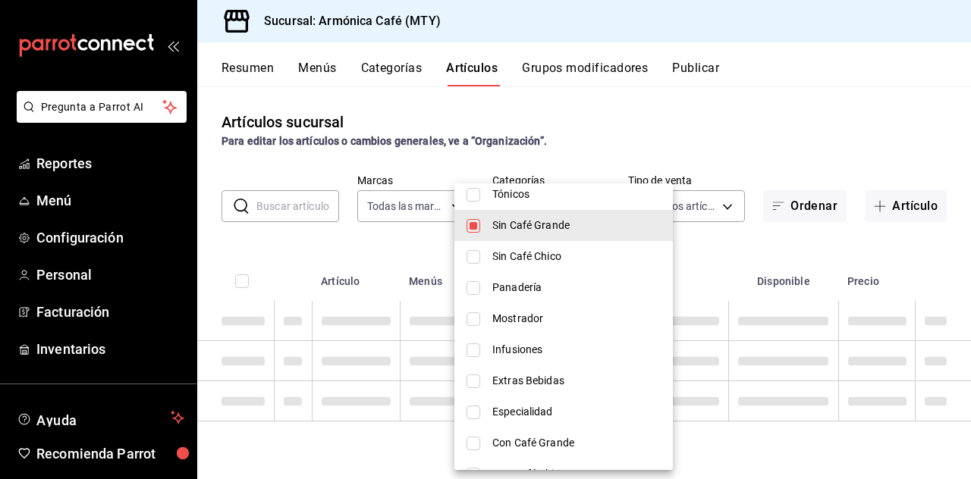
click at [549, 251] on span "Sin Café Chico" at bounding box center [576, 257] width 168 height 16
type input "4a594516-14b6-4c1a-8f37-c7c87648b974,63c31b13-0cdb-4615-99fe-df9c84609074"
checkbox input "true"
click at [615, 222] on span "Sin Café Grande" at bounding box center [576, 226] width 168 height 16
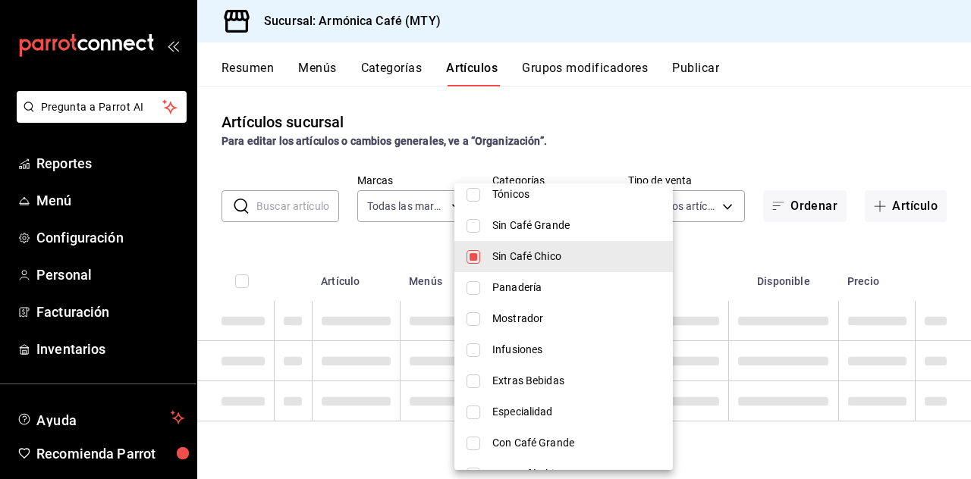
type input "63c31b13-0cdb-4615-99fe-df9c84609074"
checkbox input "false"
click at [746, 108] on div at bounding box center [485, 239] width 971 height 479
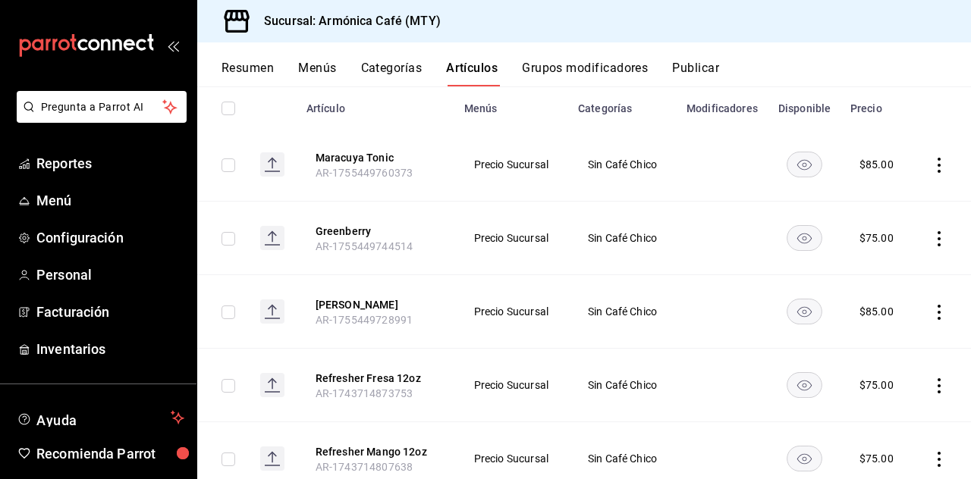
scroll to position [0, 0]
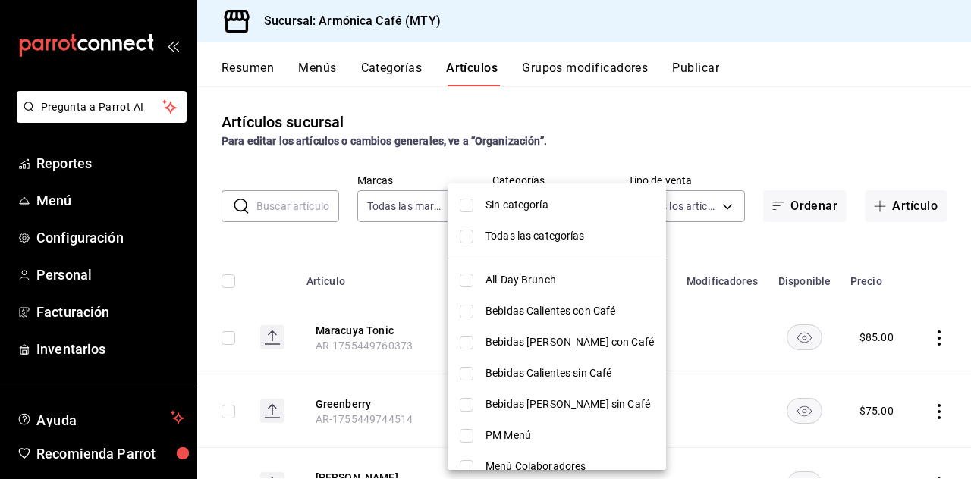
click at [571, 199] on body "Pregunta a Parrot AI Reportes Menú Configuración Personal Facturación Inventari…" at bounding box center [485, 239] width 971 height 479
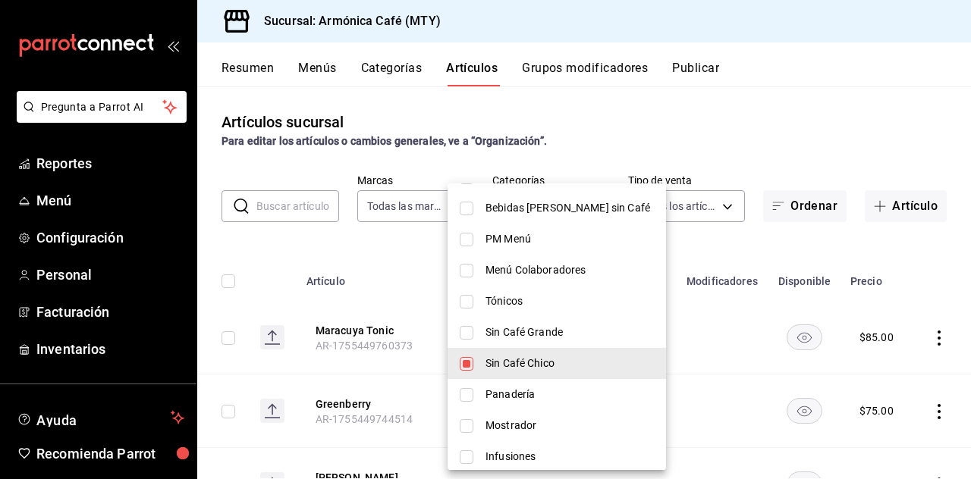
scroll to position [228, 0]
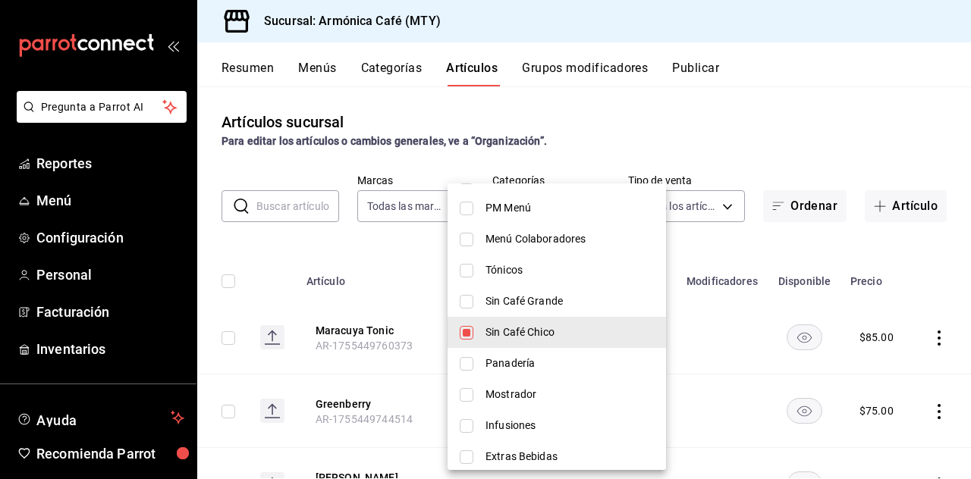
click at [566, 335] on span "Sin Café Chico" at bounding box center [570, 333] width 168 height 16
checkbox input "false"
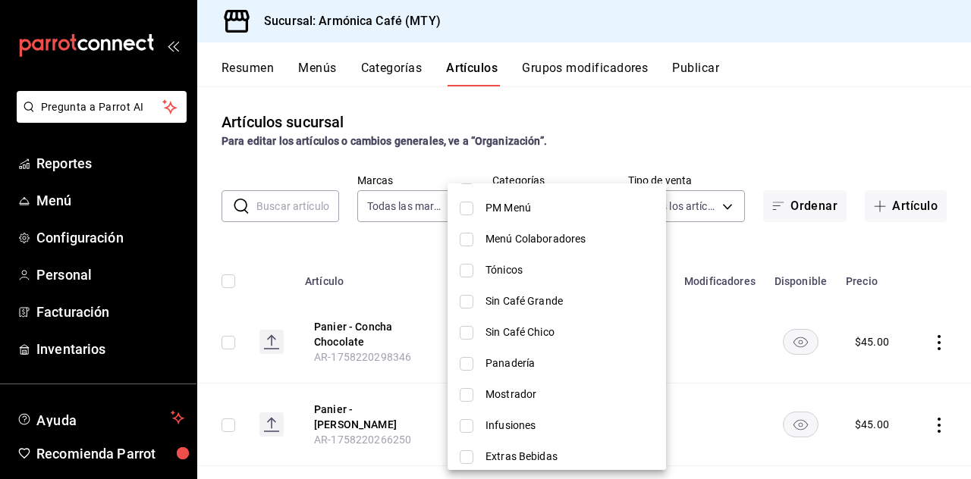
scroll to position [303, 0]
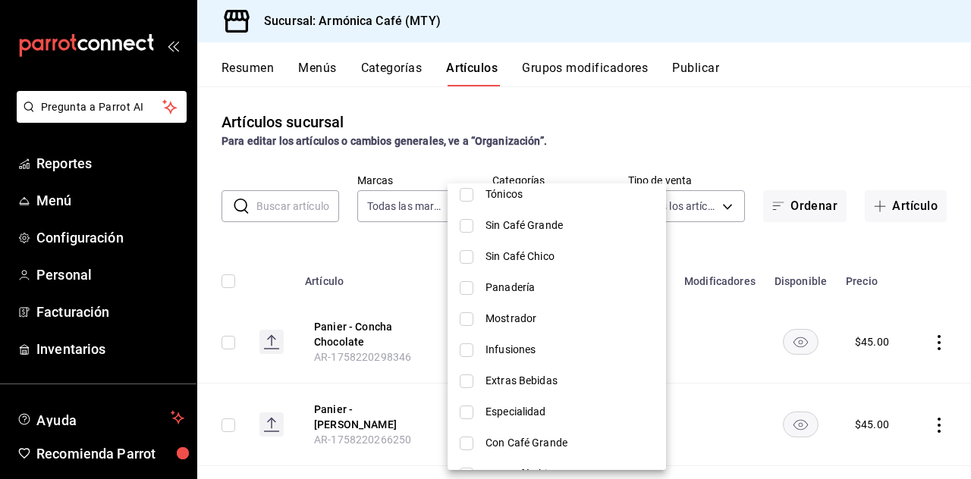
click at [537, 316] on span "Mostrador" at bounding box center [570, 319] width 168 height 16
type input "215e7a0e-d8f4-4be7-8b72-df9bd4186ee0"
checkbox input "true"
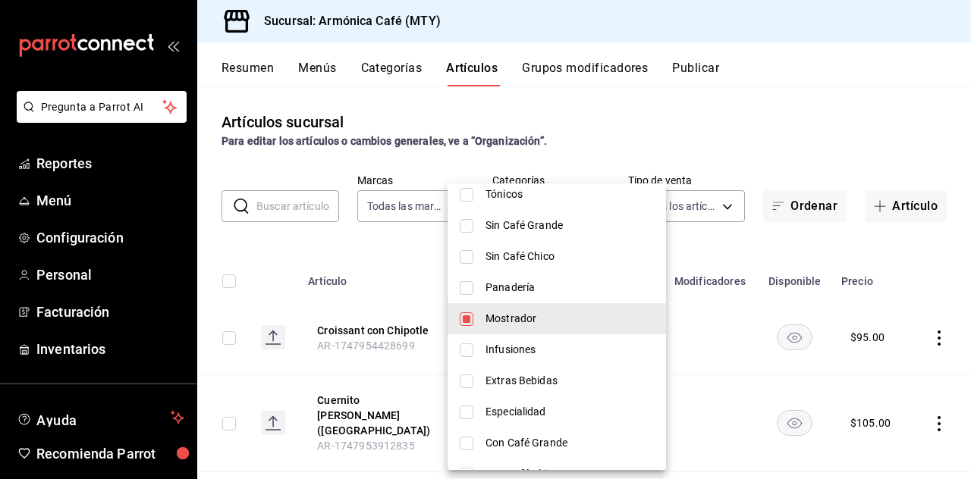
click at [701, 262] on div at bounding box center [485, 239] width 971 height 479
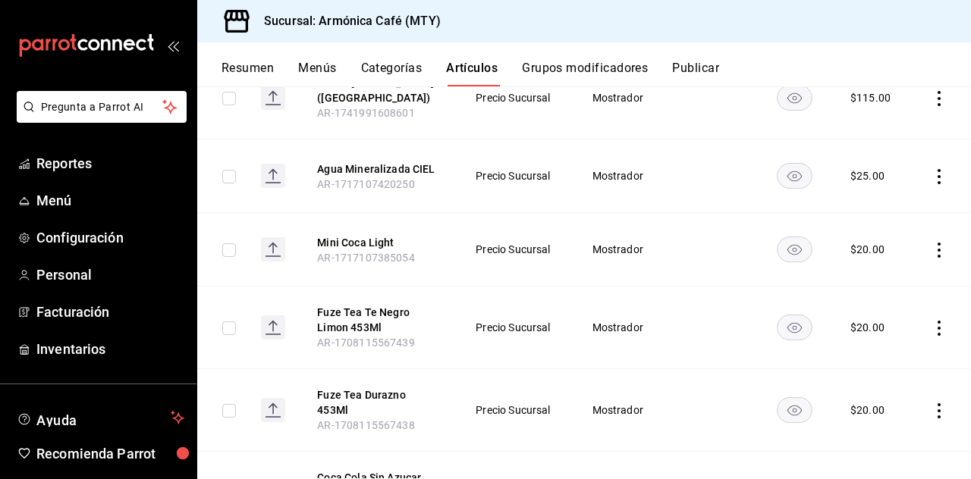
scroll to position [466, 0]
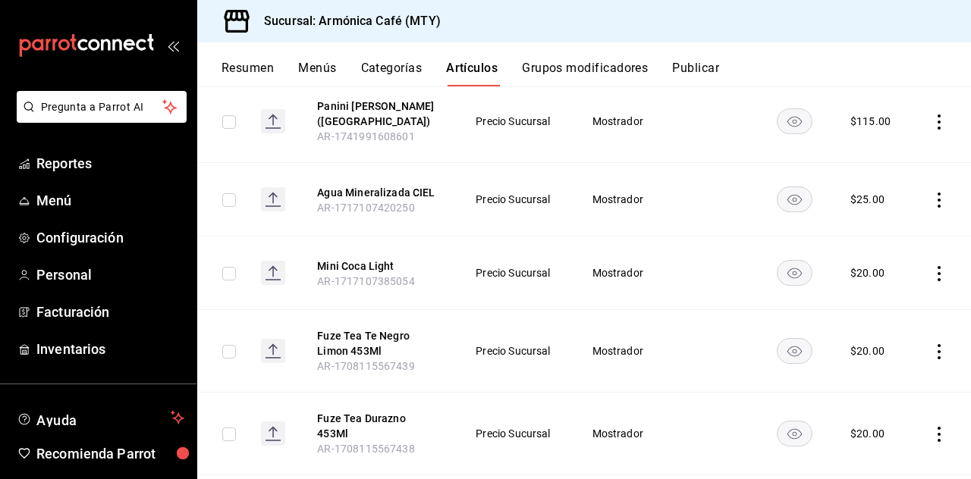
click at [932, 266] on icon "actions" at bounding box center [939, 273] width 15 height 15
click at [877, 348] on span "Eliminar" at bounding box center [882, 344] width 39 height 12
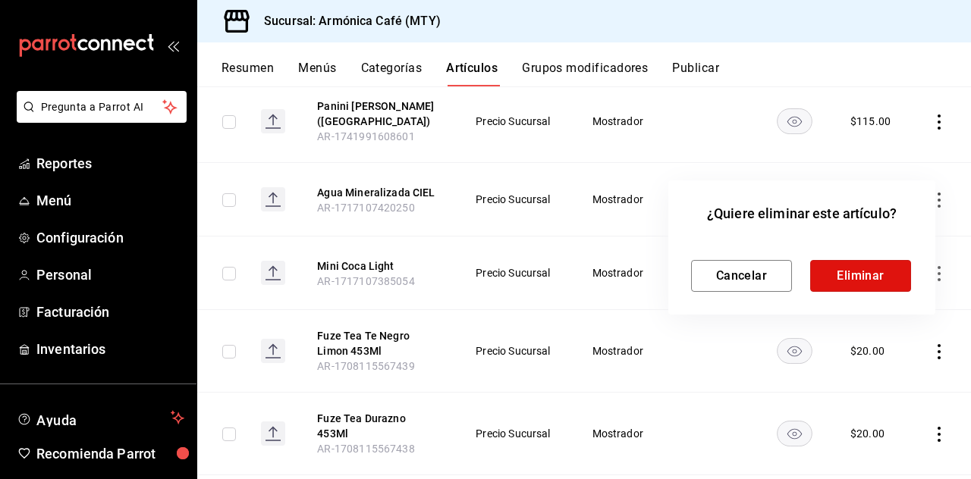
click at [863, 271] on button "Eliminar" at bounding box center [860, 276] width 101 height 32
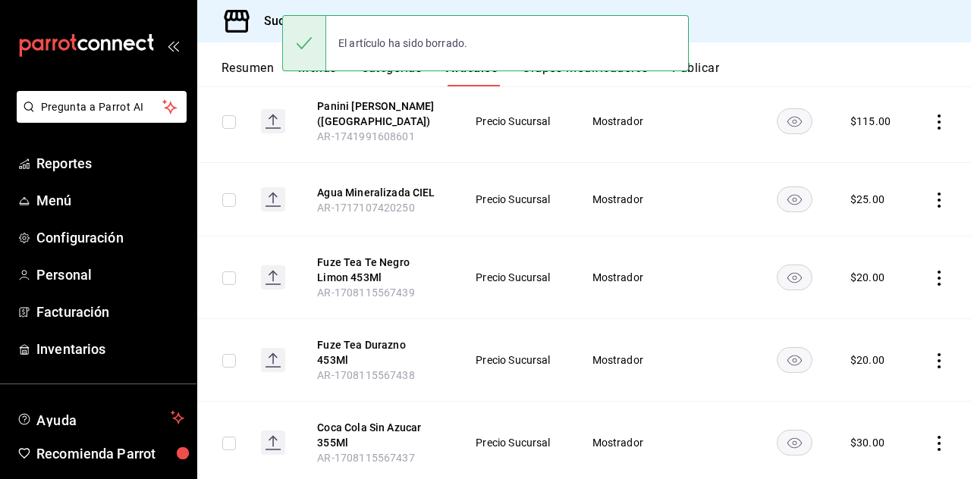
click at [932, 193] on icon "actions" at bounding box center [939, 200] width 15 height 15
click at [859, 268] on div at bounding box center [848, 272] width 27 height 15
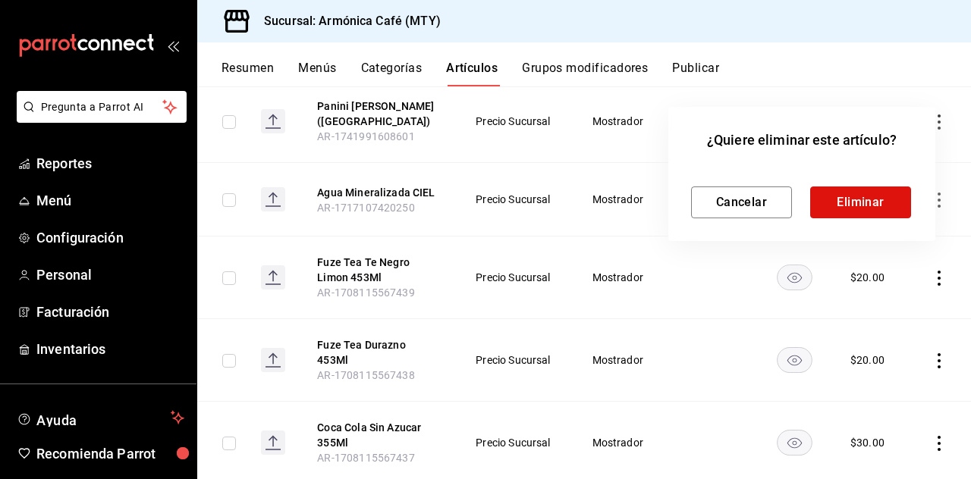
click at [868, 212] on button "Eliminar" at bounding box center [860, 203] width 101 height 32
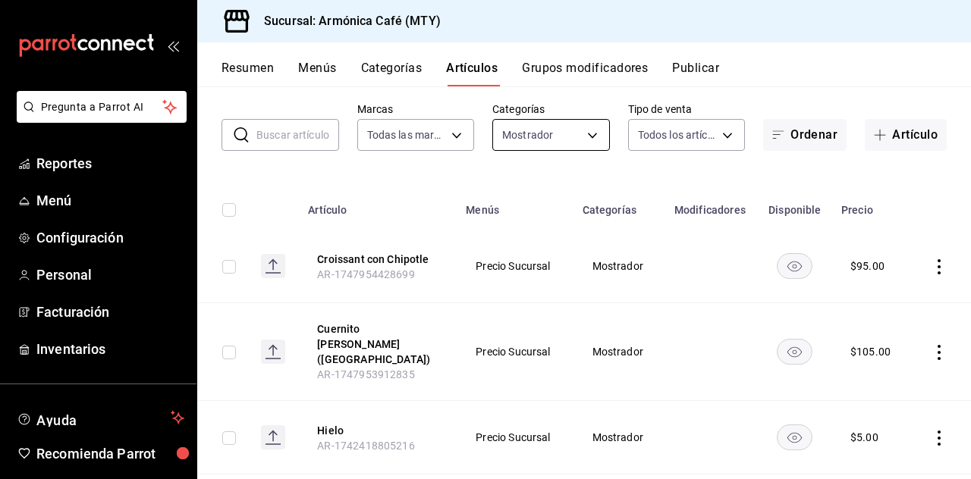
scroll to position [0, 0]
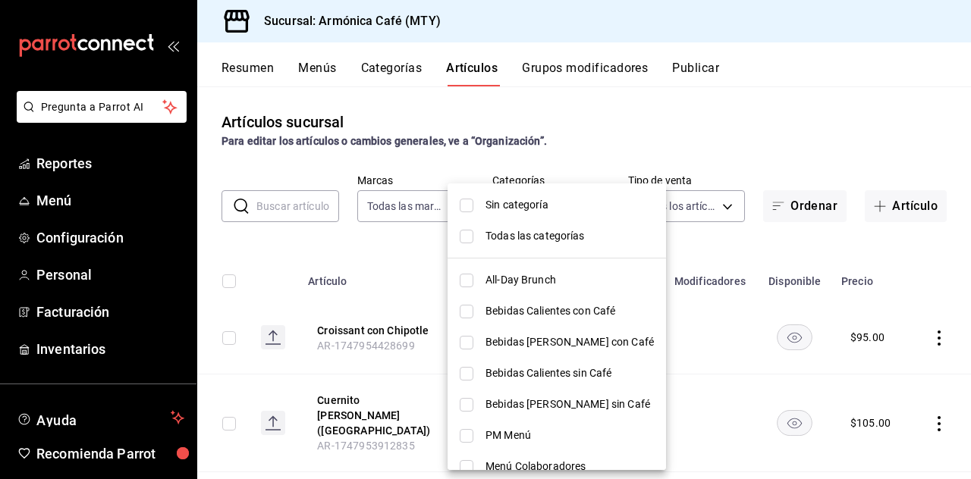
click at [536, 220] on body "Pregunta a Parrot AI Reportes Menú Configuración Personal Facturación Inventari…" at bounding box center [485, 239] width 971 height 479
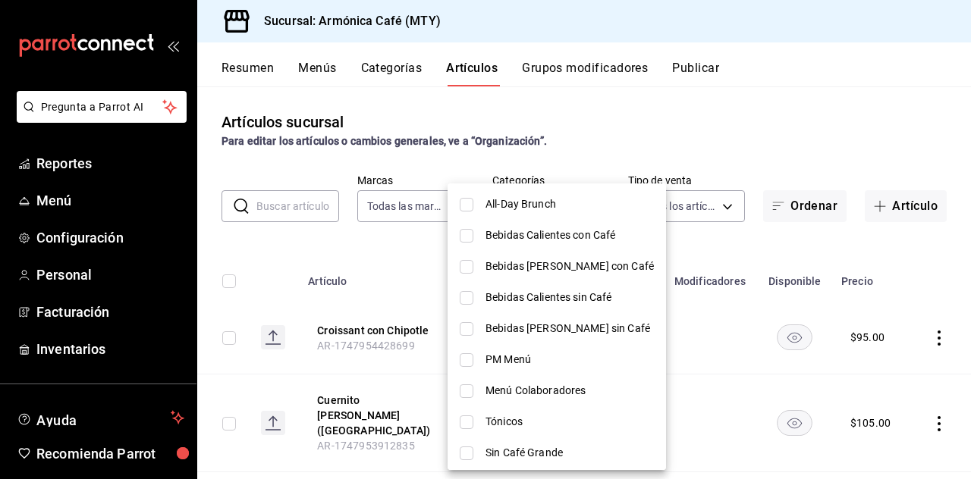
click at [509, 413] on li "Tónicos" at bounding box center [557, 422] width 218 height 31
type input "215e7a0e-d8f4-4be7-8b72-df9bd4186ee0,2277f71d-a193-4e7b-bda0-f567ef3d58b3"
checkbox input "true"
click at [816, 116] on div at bounding box center [485, 239] width 971 height 479
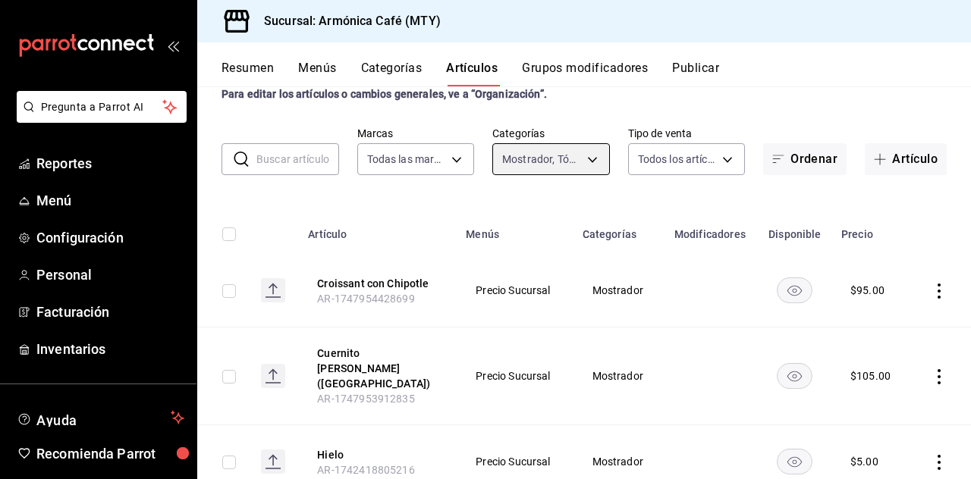
scroll to position [0, 0]
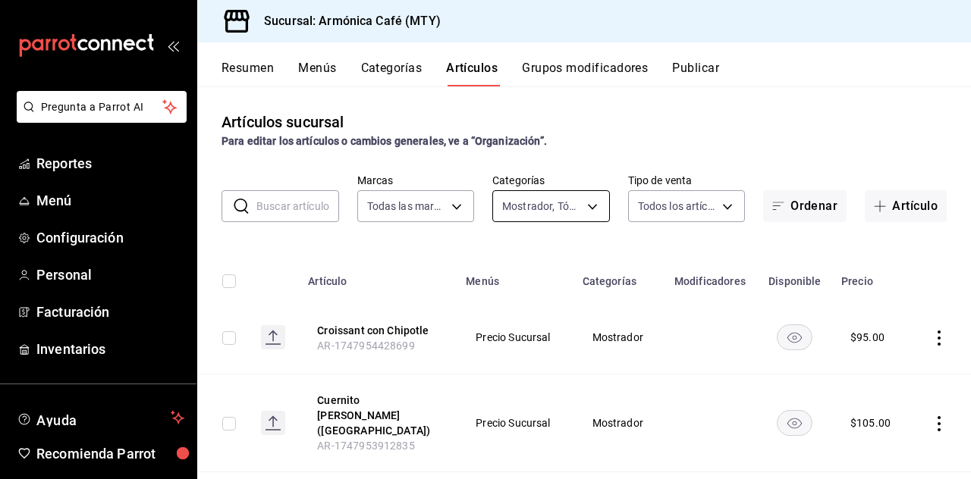
click at [562, 206] on body "Pregunta a Parrot AI Reportes Menú Configuración Personal Facturación Inventari…" at bounding box center [485, 239] width 971 height 479
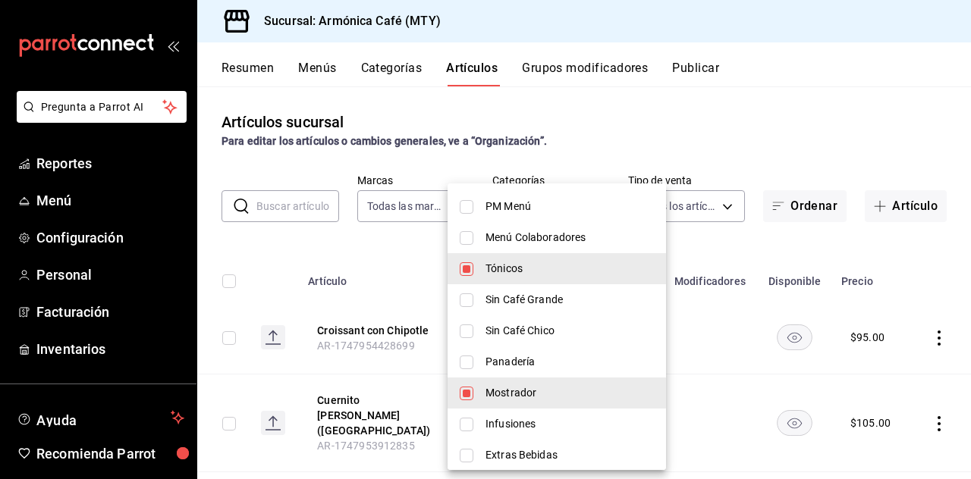
scroll to position [303, 0]
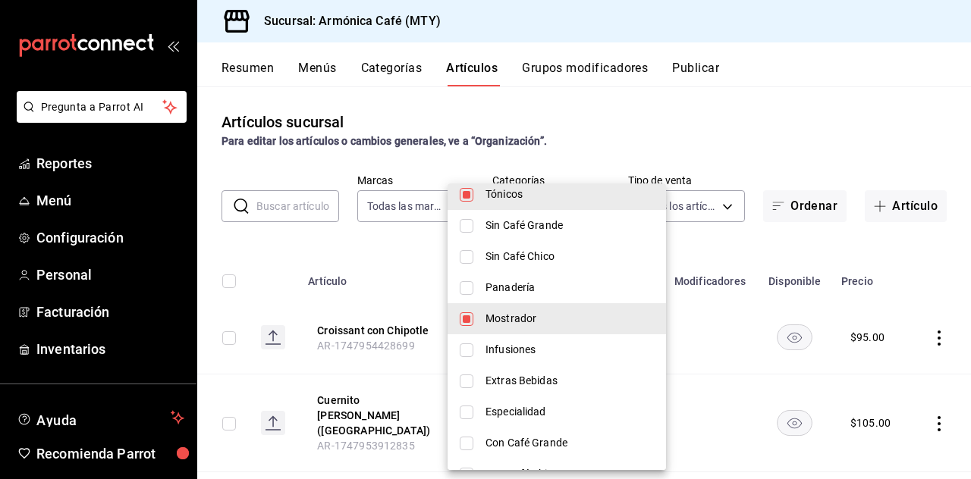
click at [526, 318] on span "Mostrador" at bounding box center [570, 319] width 168 height 16
type input "2277f71d-a193-4e7b-bda0-f567ef3d58b3"
checkbox input "false"
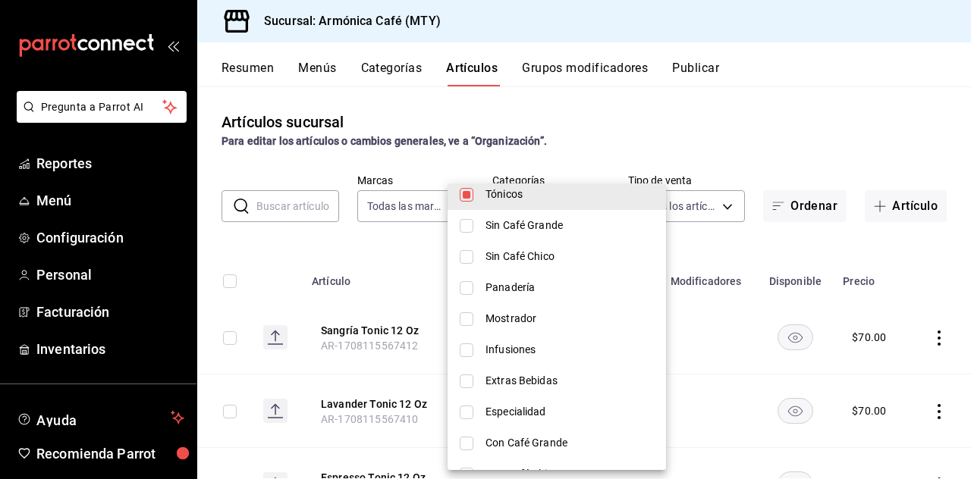
click at [775, 119] on div at bounding box center [485, 239] width 971 height 479
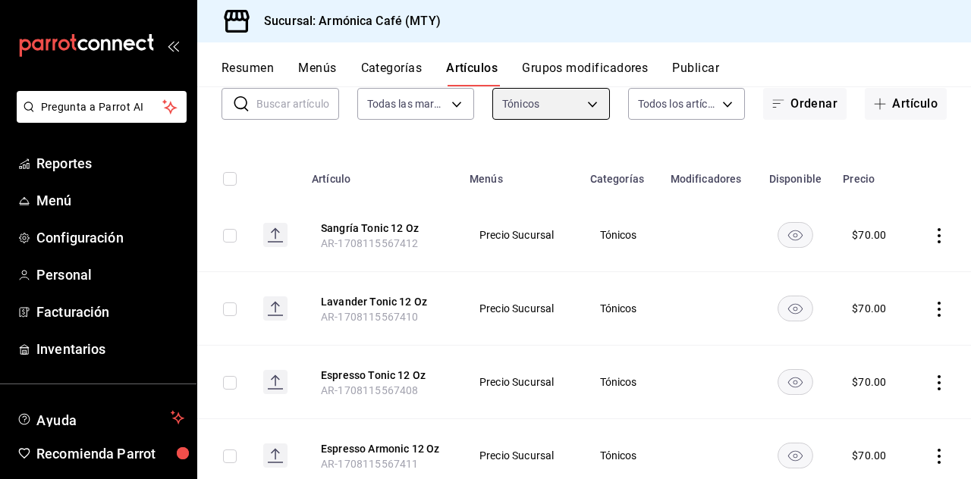
scroll to position [0, 0]
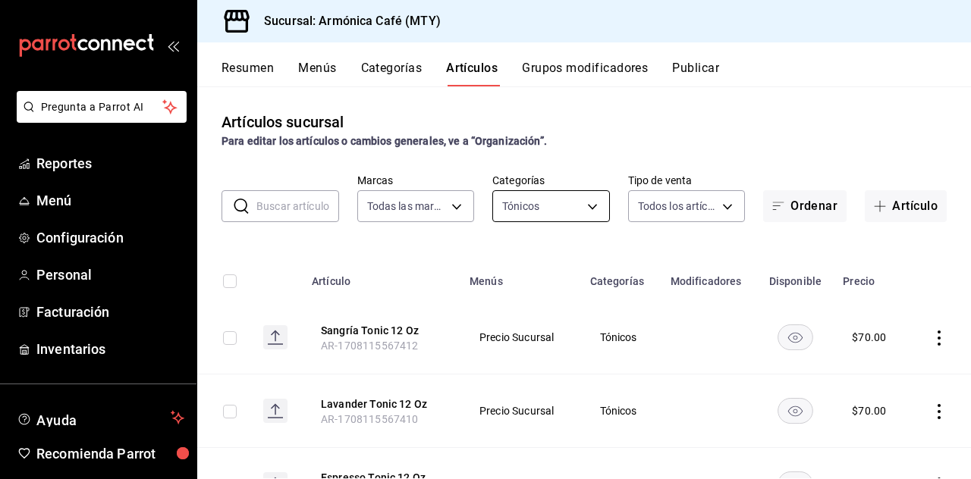
click at [561, 215] on body "Pregunta a Parrot AI Reportes Menú Configuración Personal Facturación Inventari…" at bounding box center [485, 239] width 971 height 479
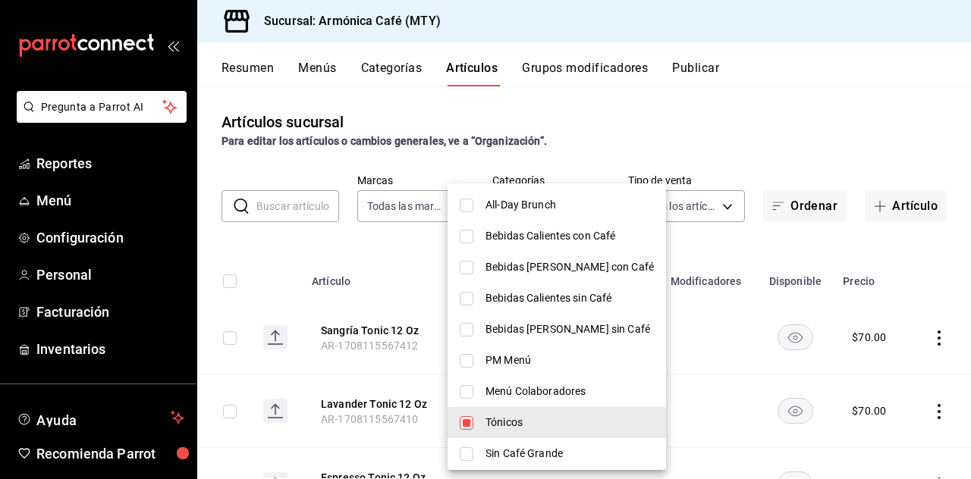
scroll to position [152, 0]
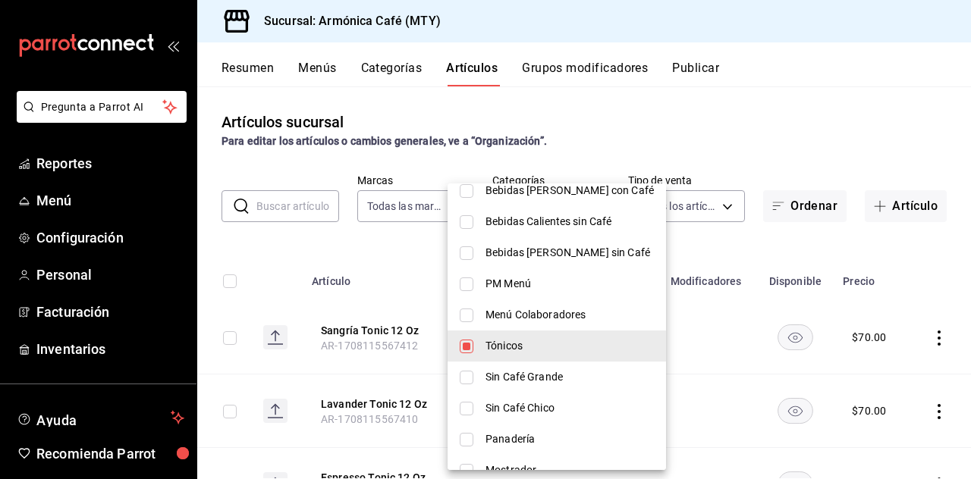
click at [557, 267] on li "Bebidas [PERSON_NAME] sin Café" at bounding box center [557, 252] width 218 height 31
type input "2277f71d-a193-4e7b-bda0-f567ef3d58b3,fdfd7bf5-ab22-4aec-9193-f7dd6024294c"
checkbox input "true"
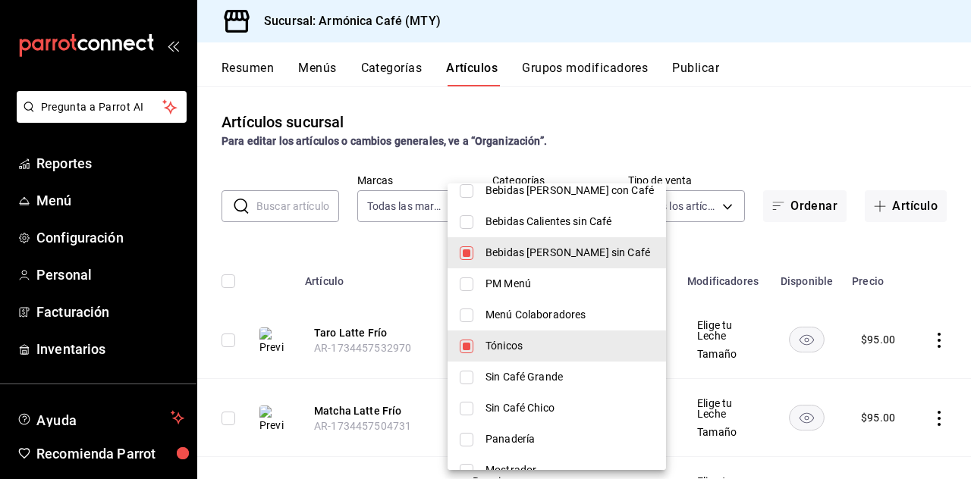
click at [825, 148] on div at bounding box center [485, 239] width 971 height 479
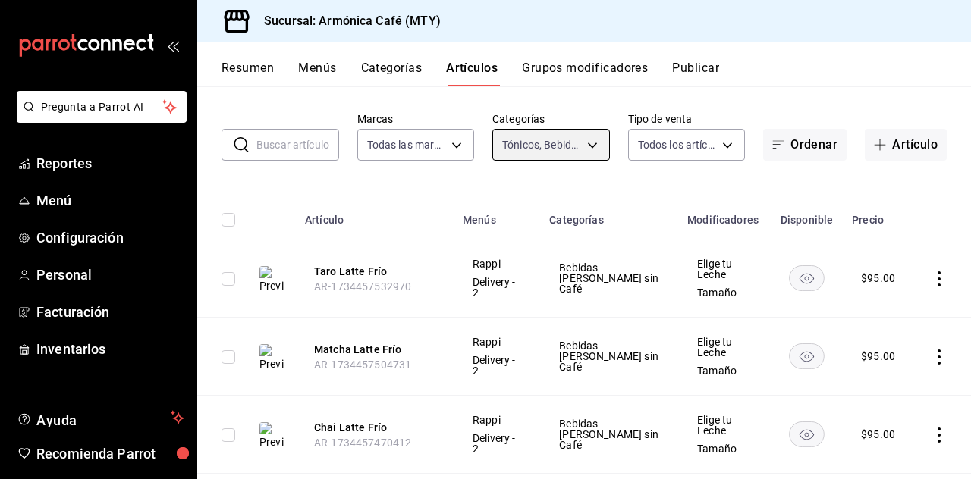
scroll to position [0, 0]
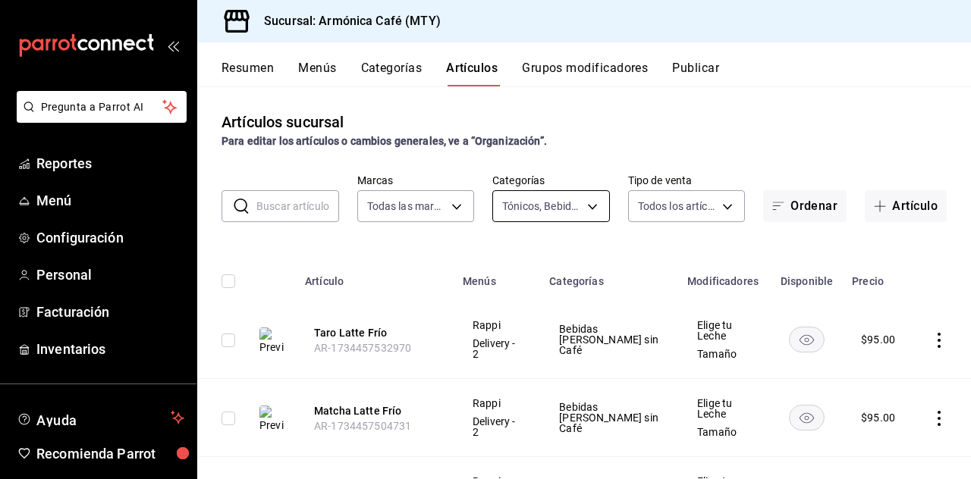
click at [556, 212] on body "Pregunta a Parrot AI Reportes Menú Configuración Personal Facturación Inventari…" at bounding box center [485, 239] width 971 height 479
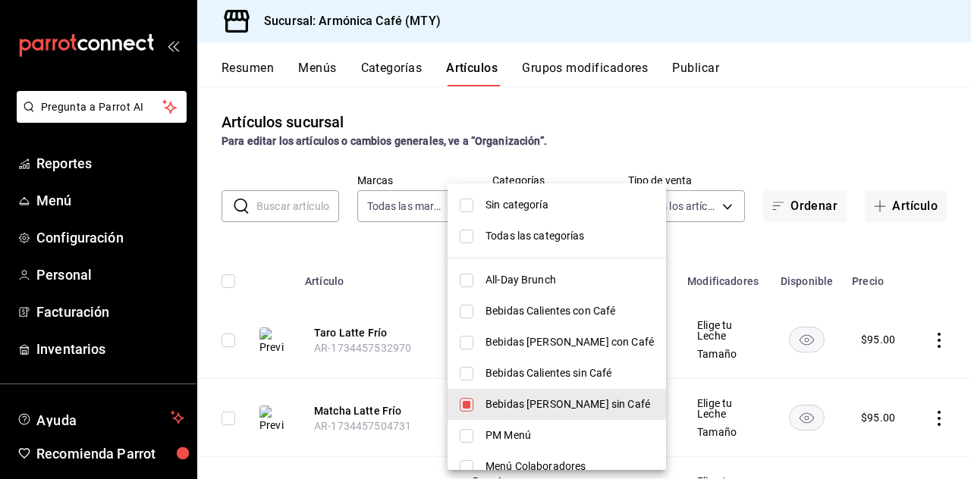
click at [539, 407] on span "Bebidas [PERSON_NAME] sin Café" at bounding box center [570, 405] width 168 height 16
type input "2277f71d-a193-4e7b-bda0-f567ef3d58b3"
checkbox input "false"
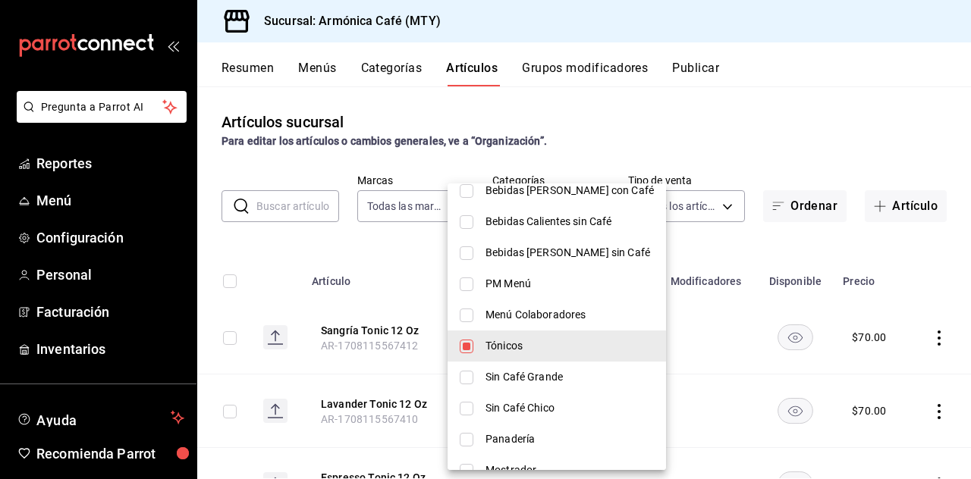
scroll to position [228, 0]
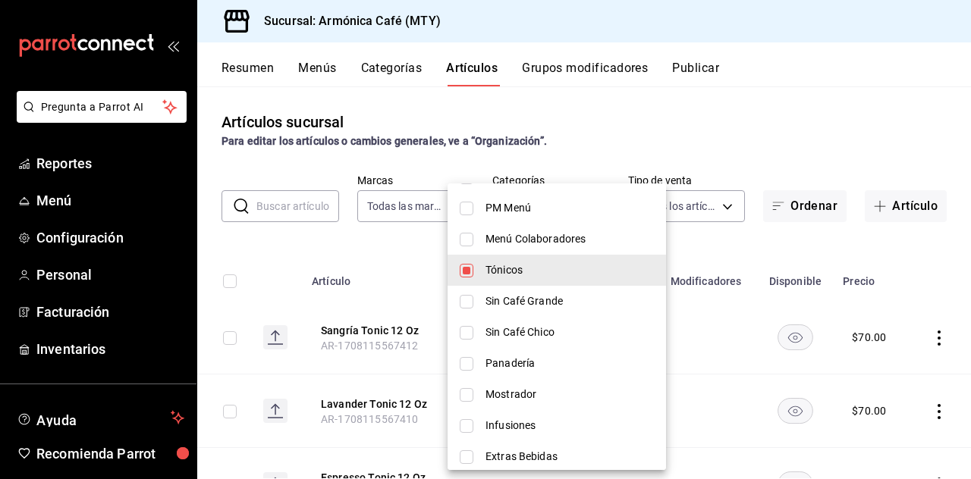
click at [563, 332] on span "Sin Café Chico" at bounding box center [570, 333] width 168 height 16
type input "2277f71d-a193-4e7b-bda0-f567ef3d58b3,63c31b13-0cdb-4615-99fe-df9c84609074"
checkbox input "true"
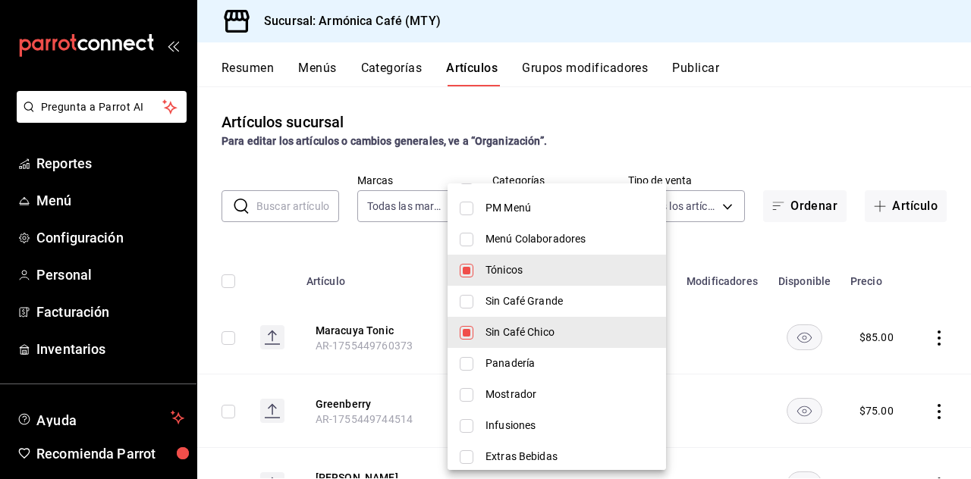
click at [514, 255] on li "Tónicos" at bounding box center [557, 270] width 218 height 31
type input "63c31b13-0cdb-4615-99fe-df9c84609074"
checkbox input "false"
click at [734, 157] on div at bounding box center [485, 239] width 971 height 479
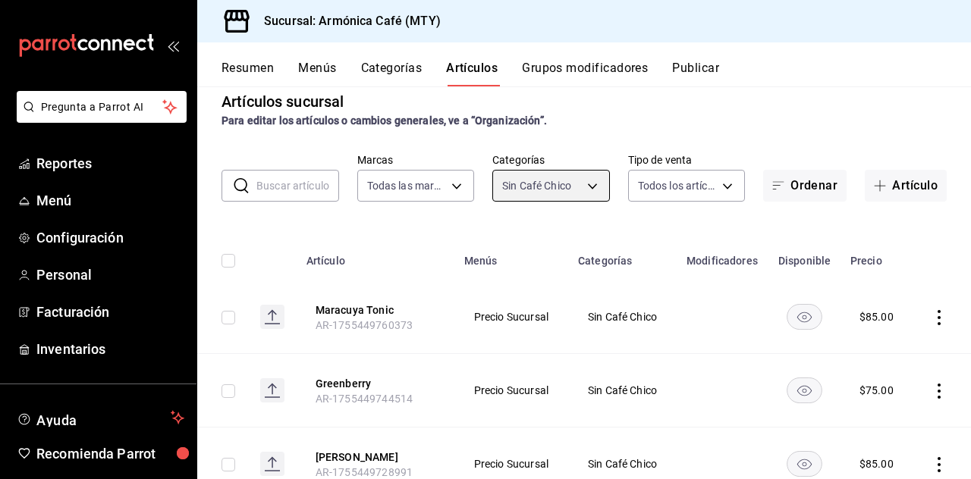
scroll to position [0, 0]
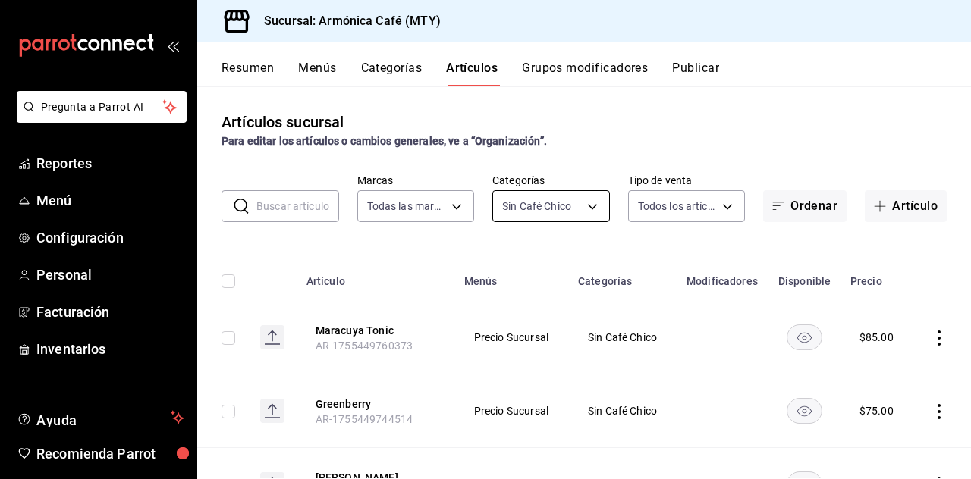
click at [550, 205] on body "Pregunta a Parrot AI Reportes Menú Configuración Personal Facturación Inventari…" at bounding box center [485, 239] width 971 height 479
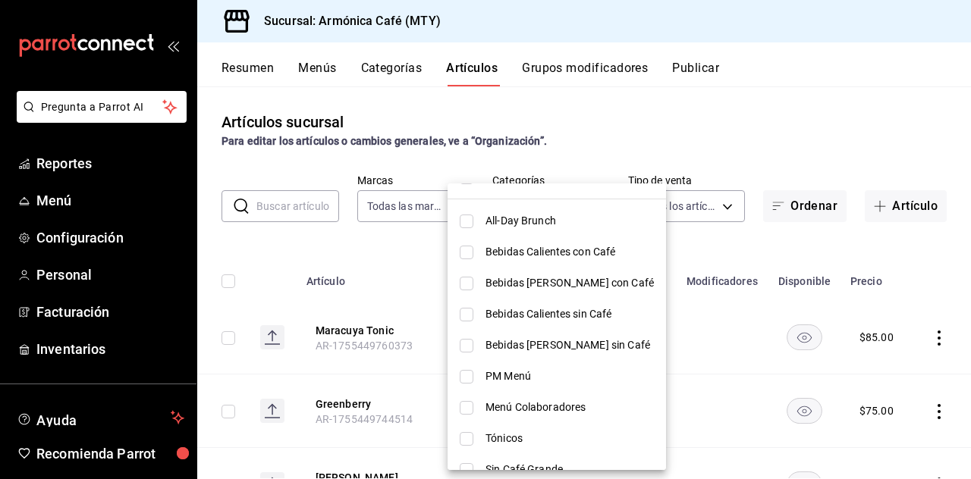
scroll to position [303, 0]
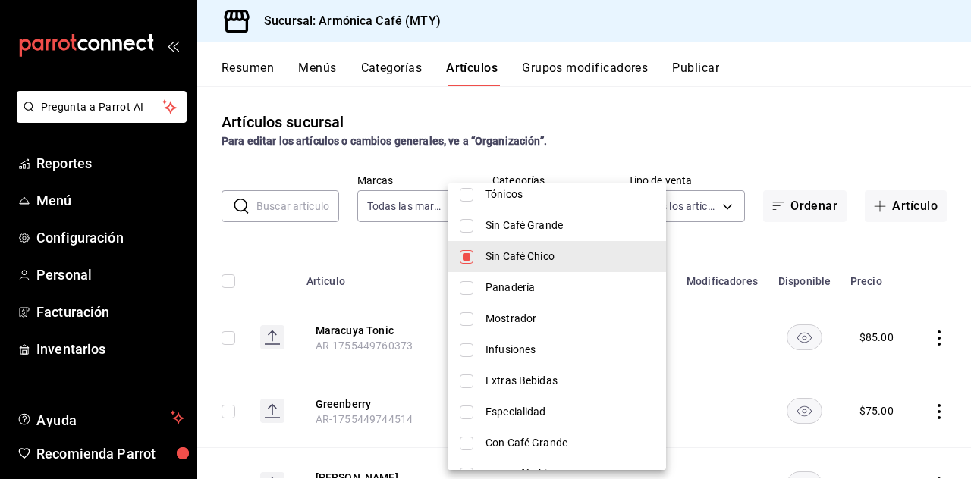
click at [513, 258] on span "Sin Café Chico" at bounding box center [570, 257] width 168 height 16
checkbox input "false"
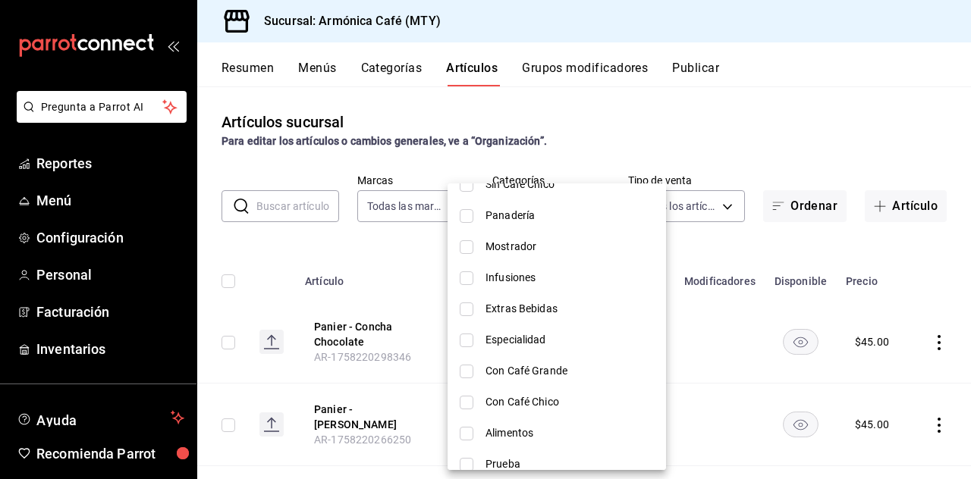
scroll to position [391, 0]
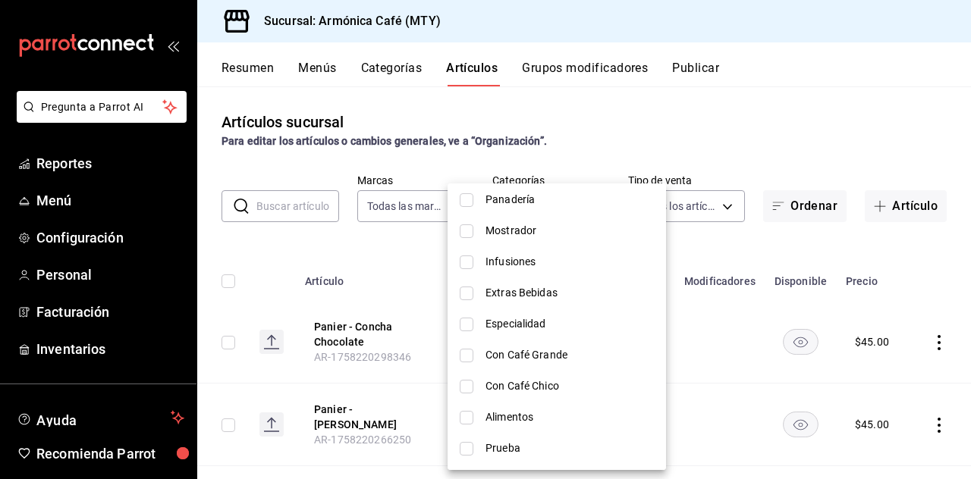
click at [518, 271] on li "Infusiones" at bounding box center [557, 262] width 218 height 31
type input "dca89473-ed03-4fe4-8d9c-83c016636ff2"
checkbox input "true"
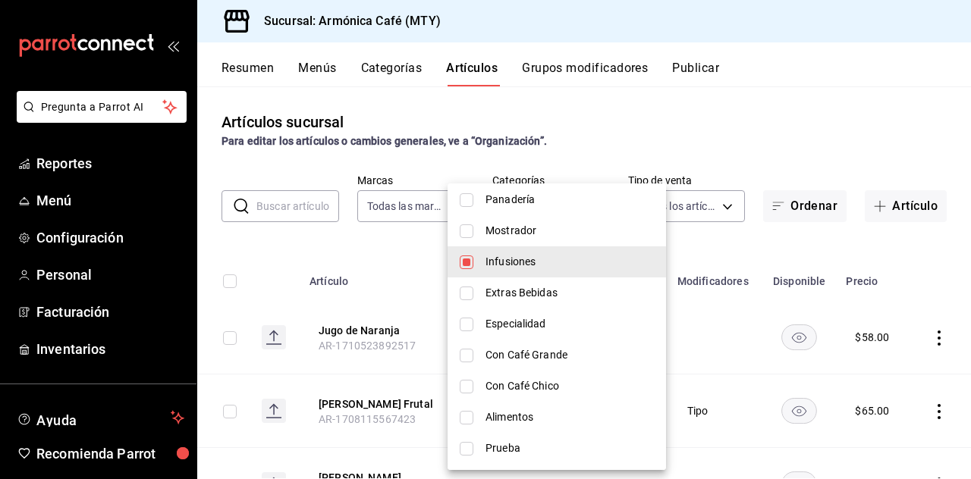
click at [655, 143] on div at bounding box center [485, 239] width 971 height 479
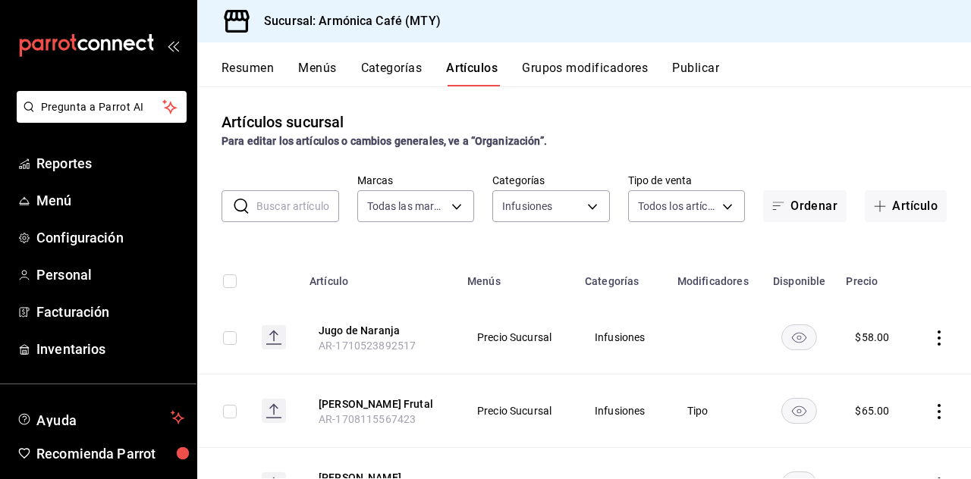
click at [932, 337] on icon "actions" at bounding box center [939, 338] width 15 height 15
click at [872, 423] on li "Eliminar" at bounding box center [868, 435] width 91 height 31
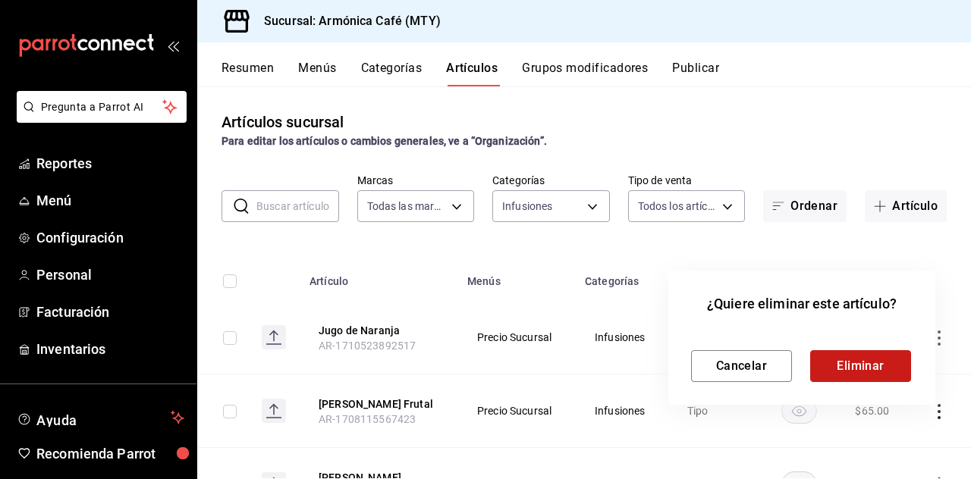
click at [869, 366] on button "Eliminar" at bounding box center [860, 366] width 101 height 32
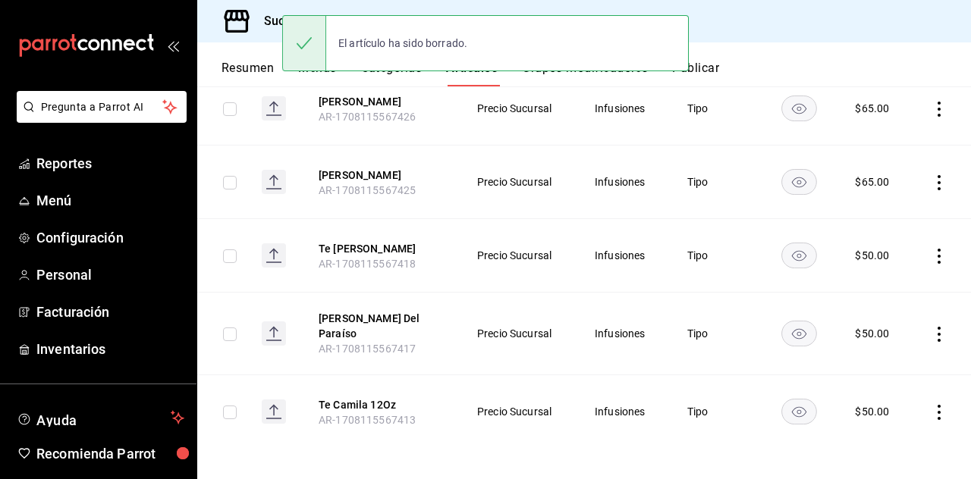
scroll to position [381, 0]
